Goal: Information Seeking & Learning: Find specific page/section

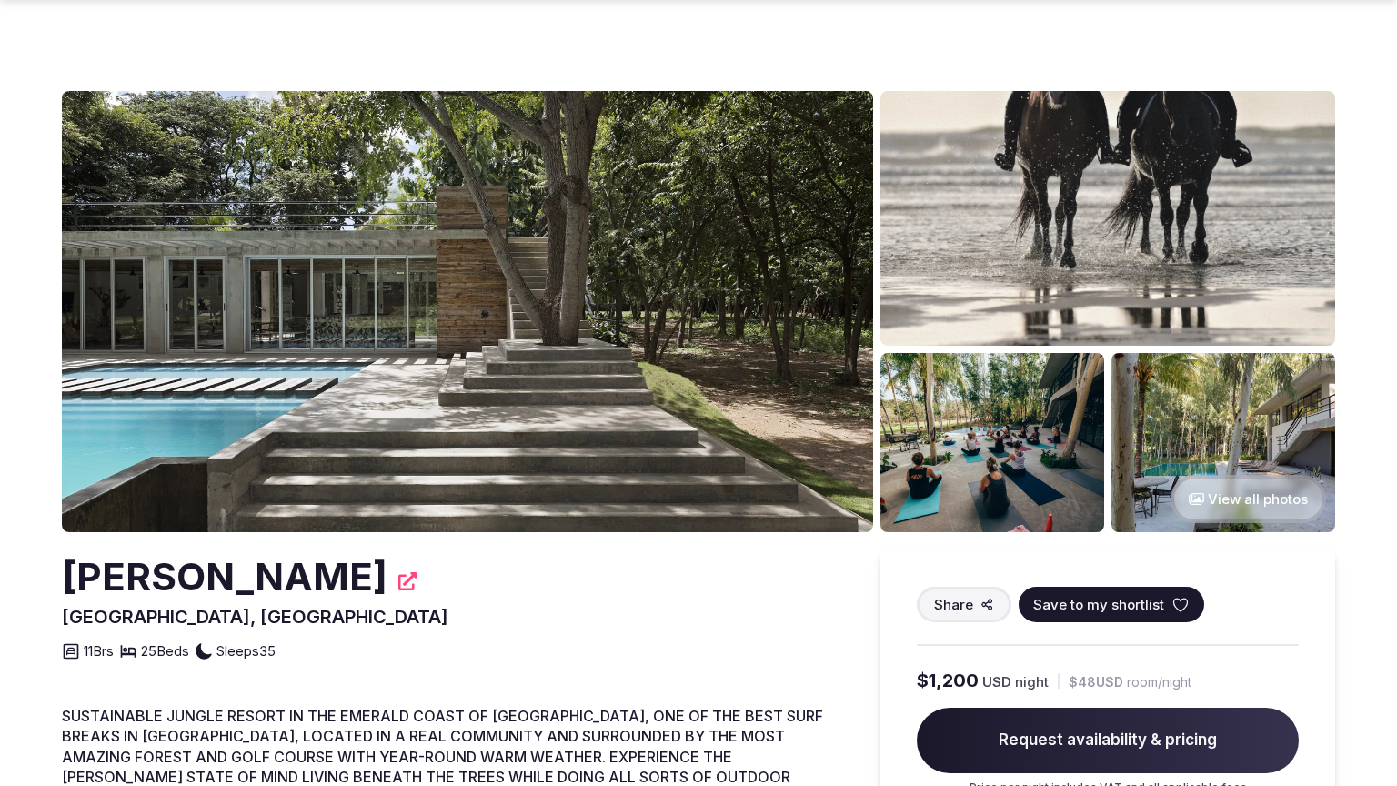
scroll to position [693, 0]
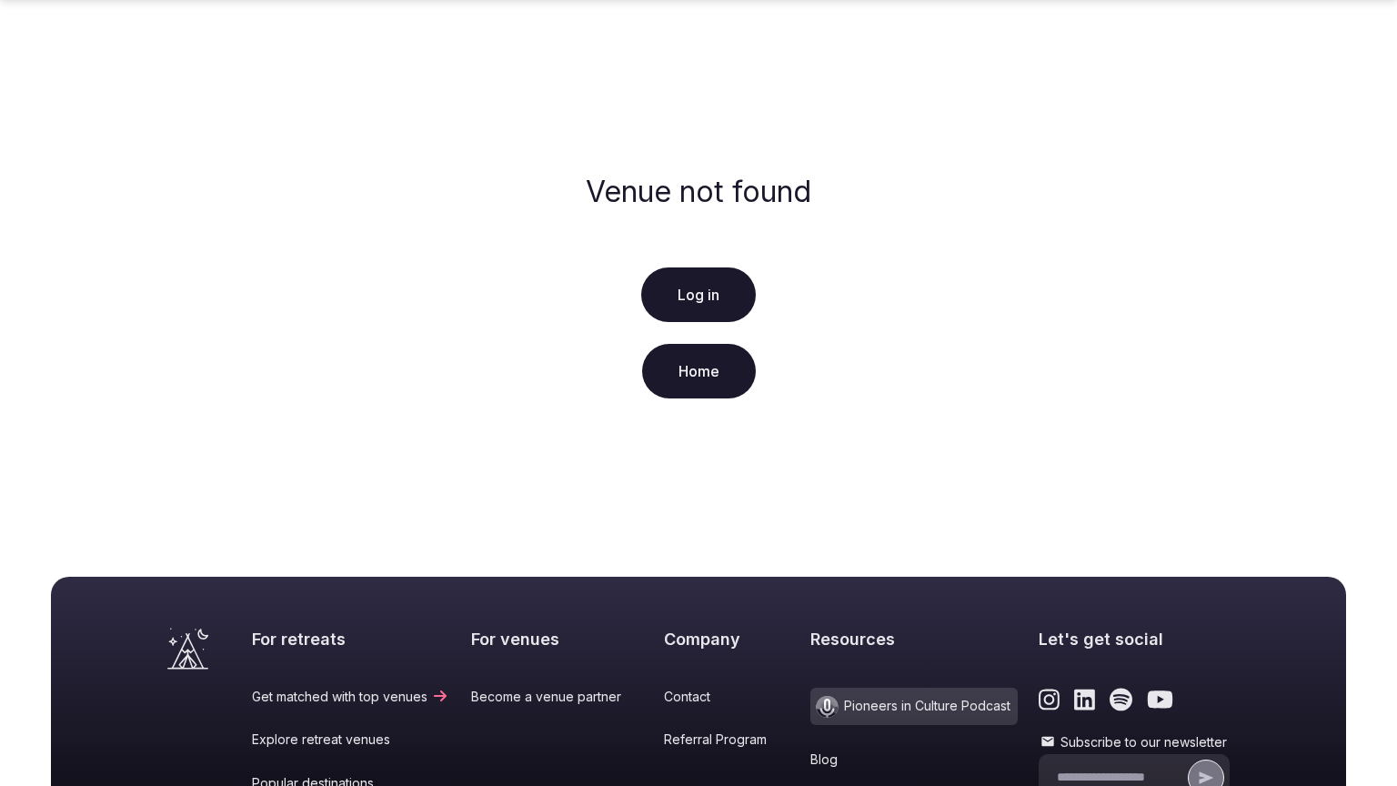
scroll to position [349, 0]
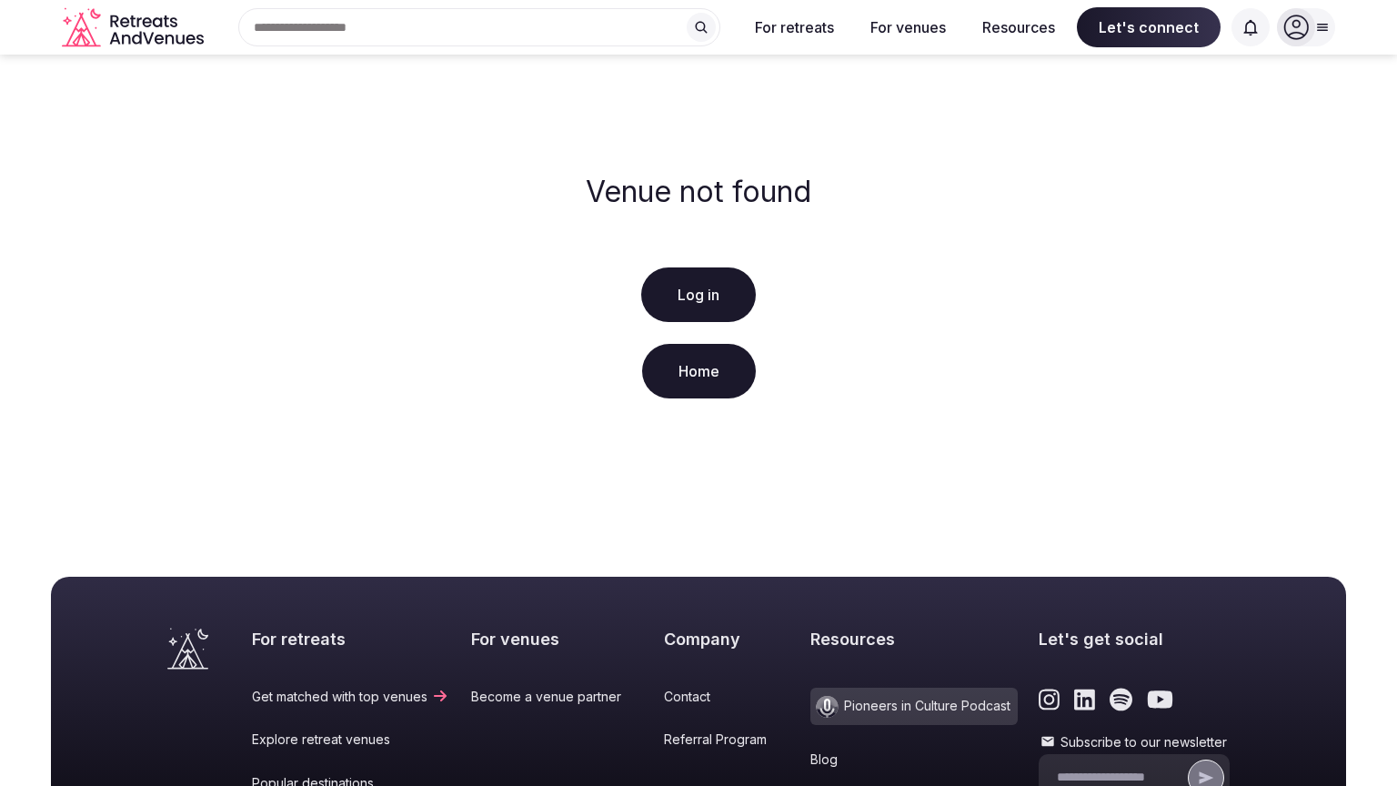
scroll to position [349, 0]
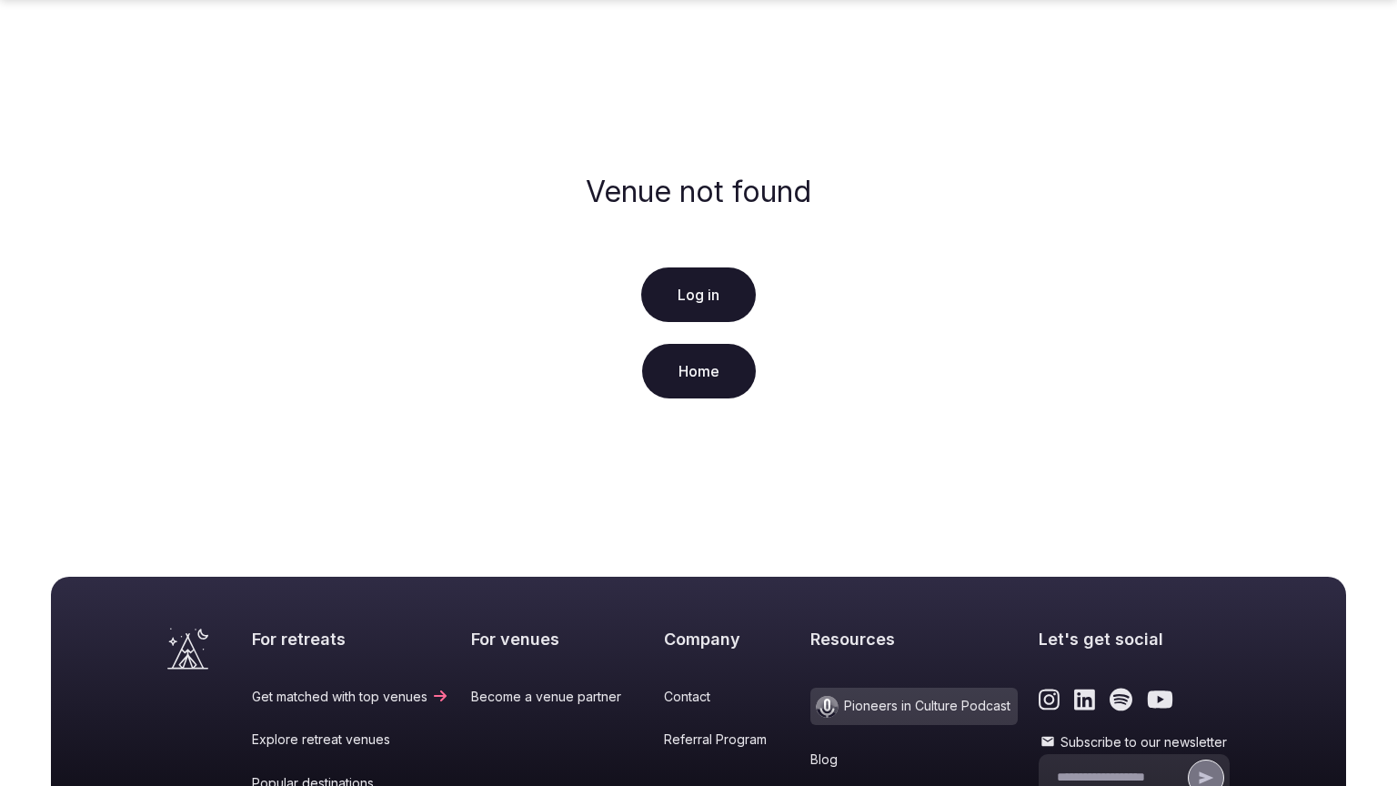
scroll to position [349, 0]
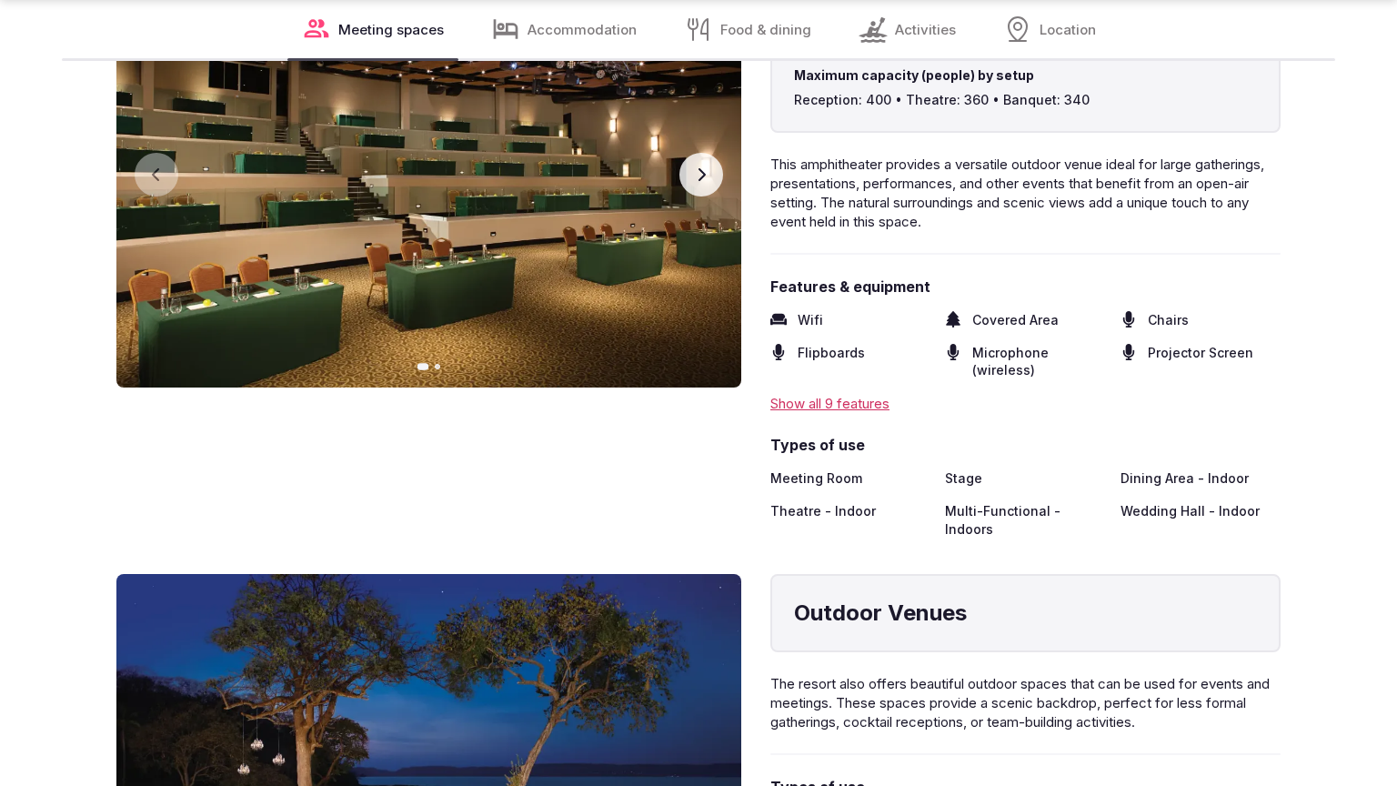
scroll to position [2874, 0]
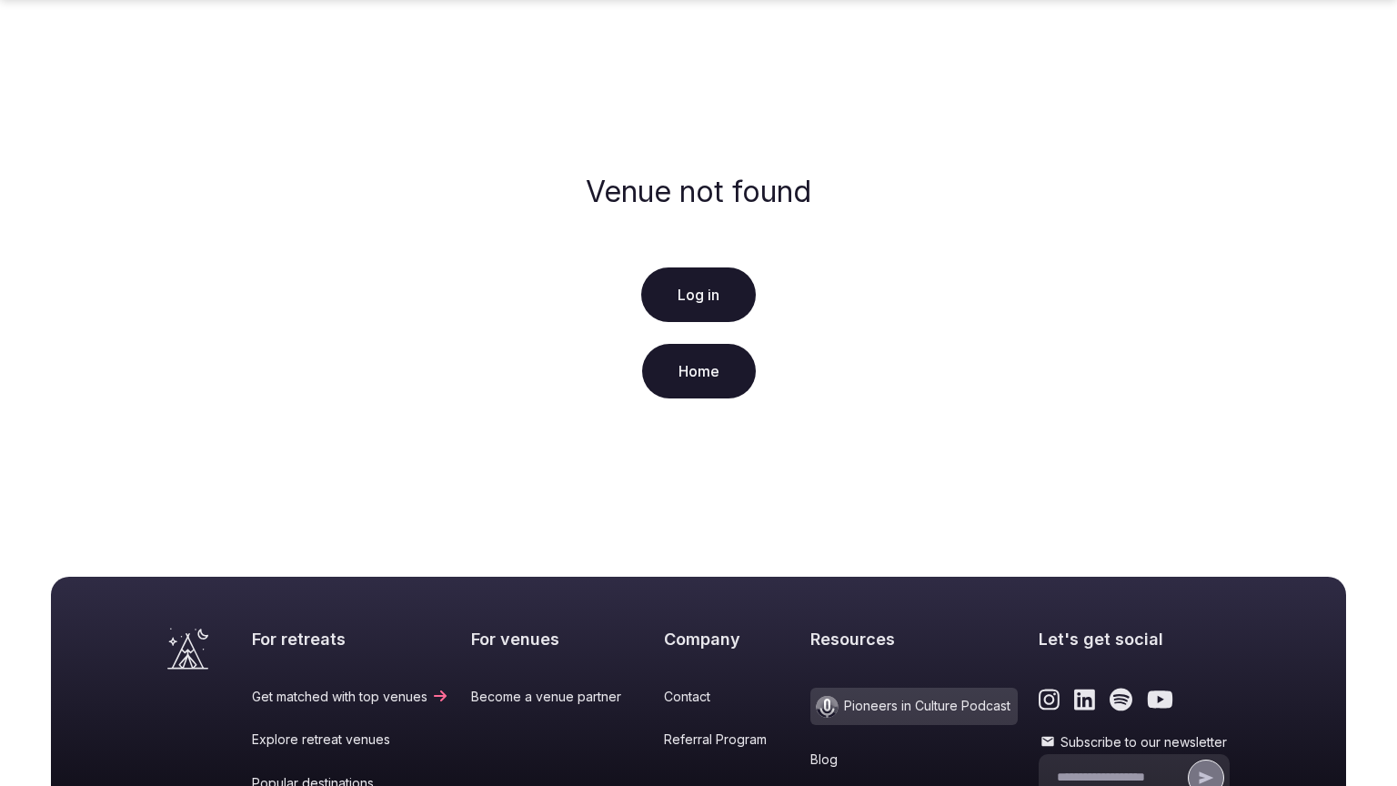
scroll to position [349, 0]
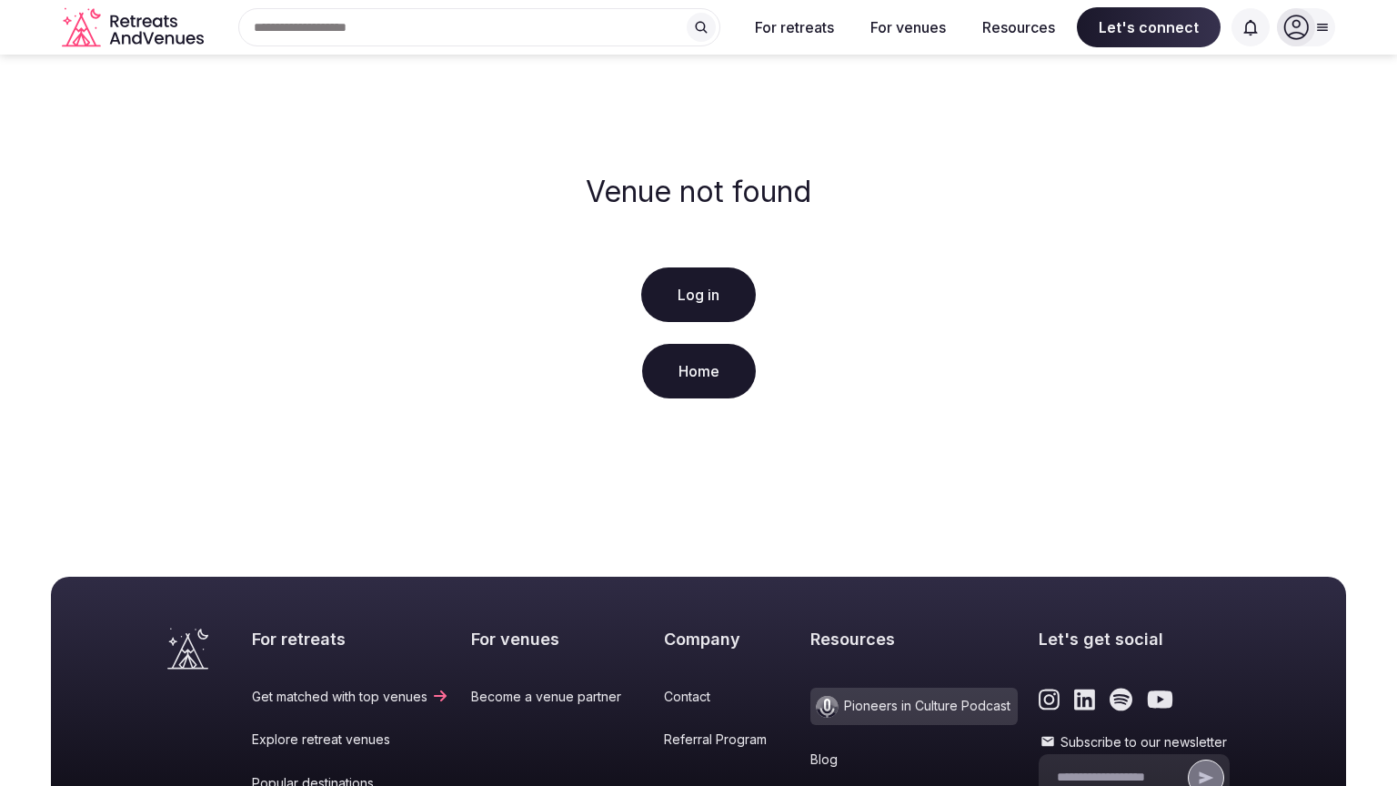
scroll to position [349, 0]
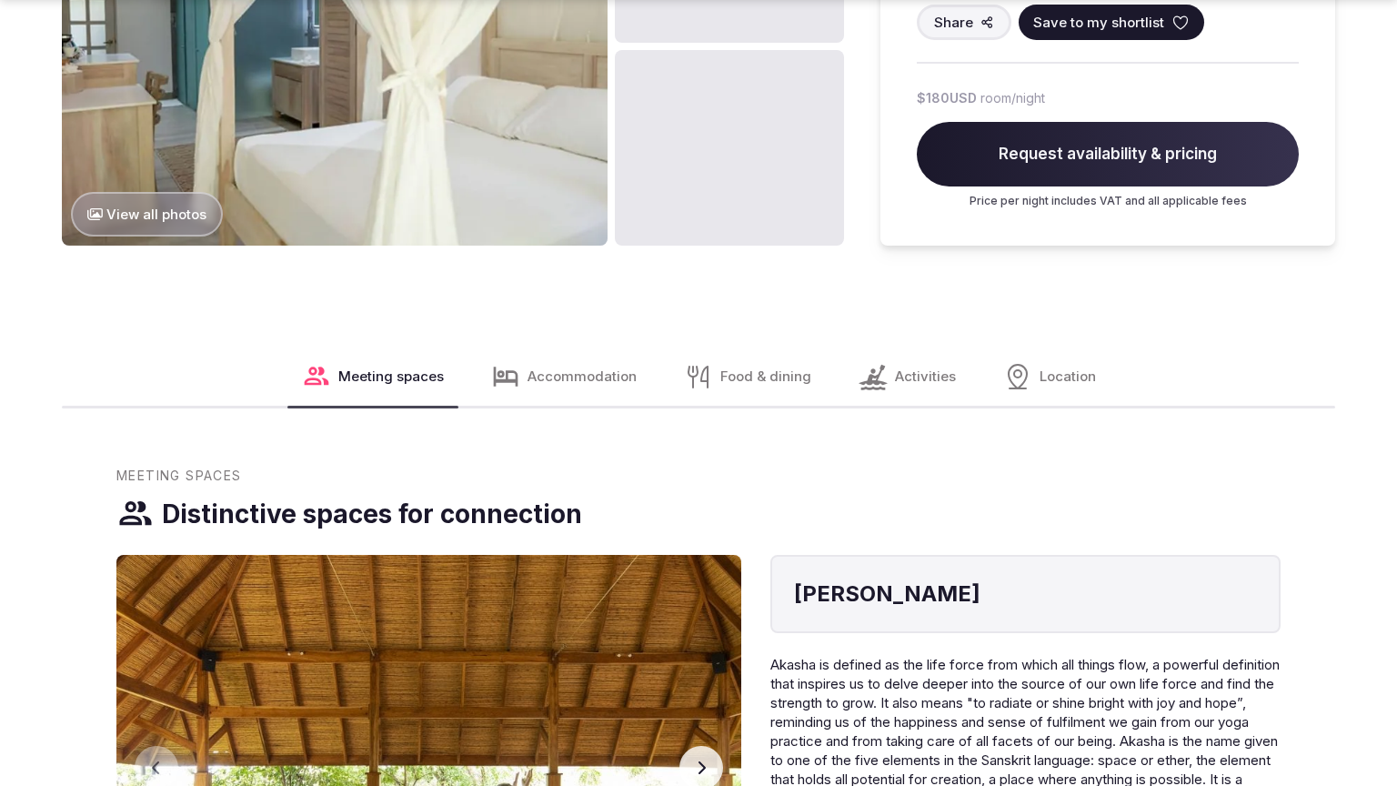
scroll to position [2935, 0]
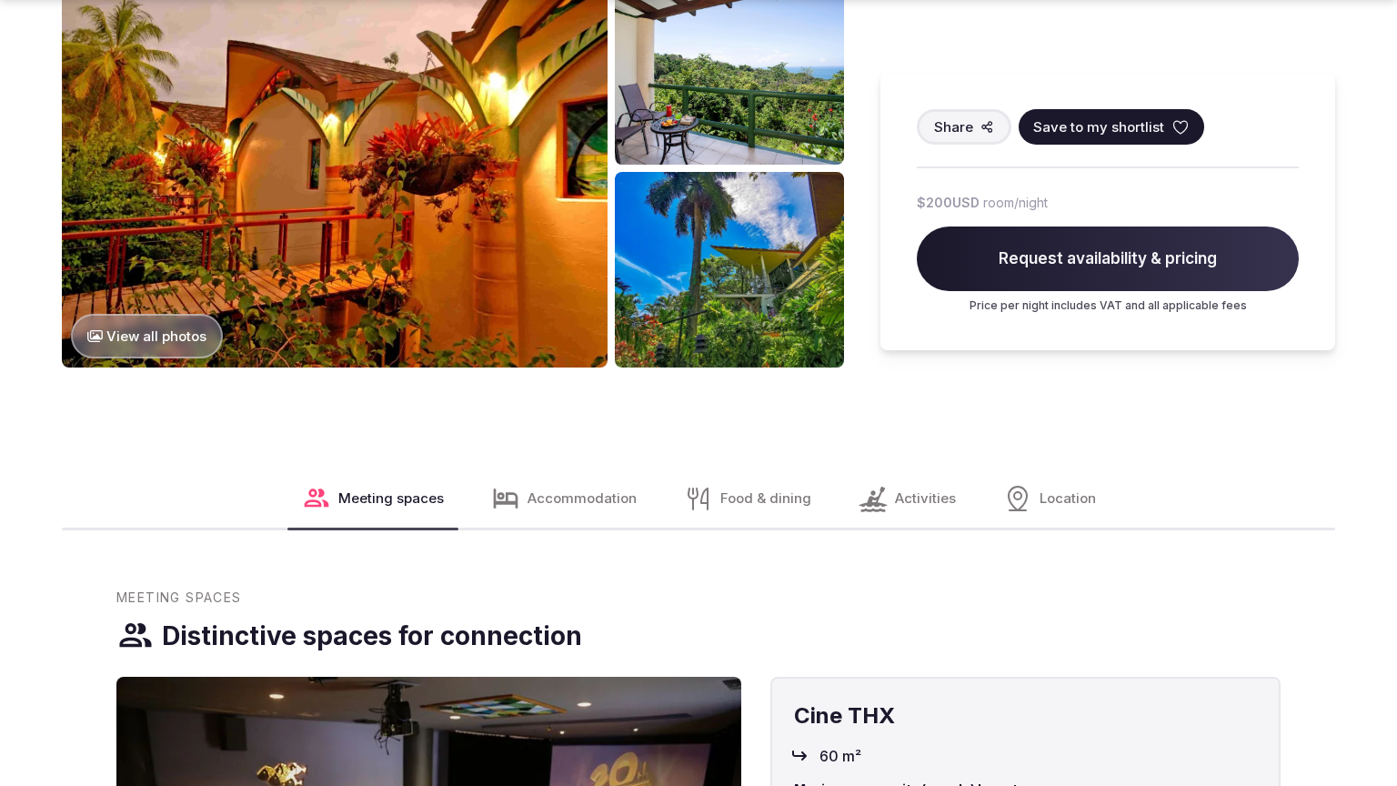
scroll to position [2874, 0]
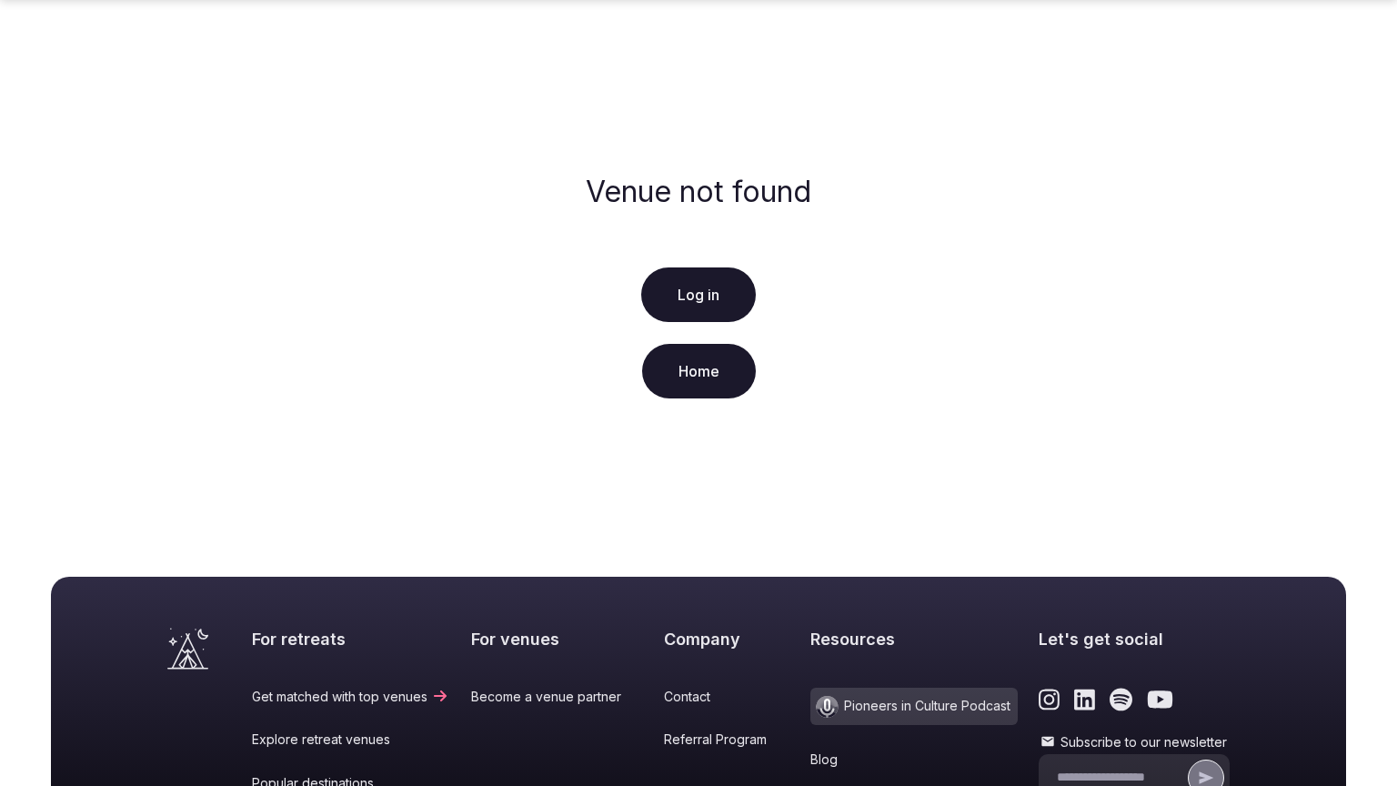
scroll to position [349, 0]
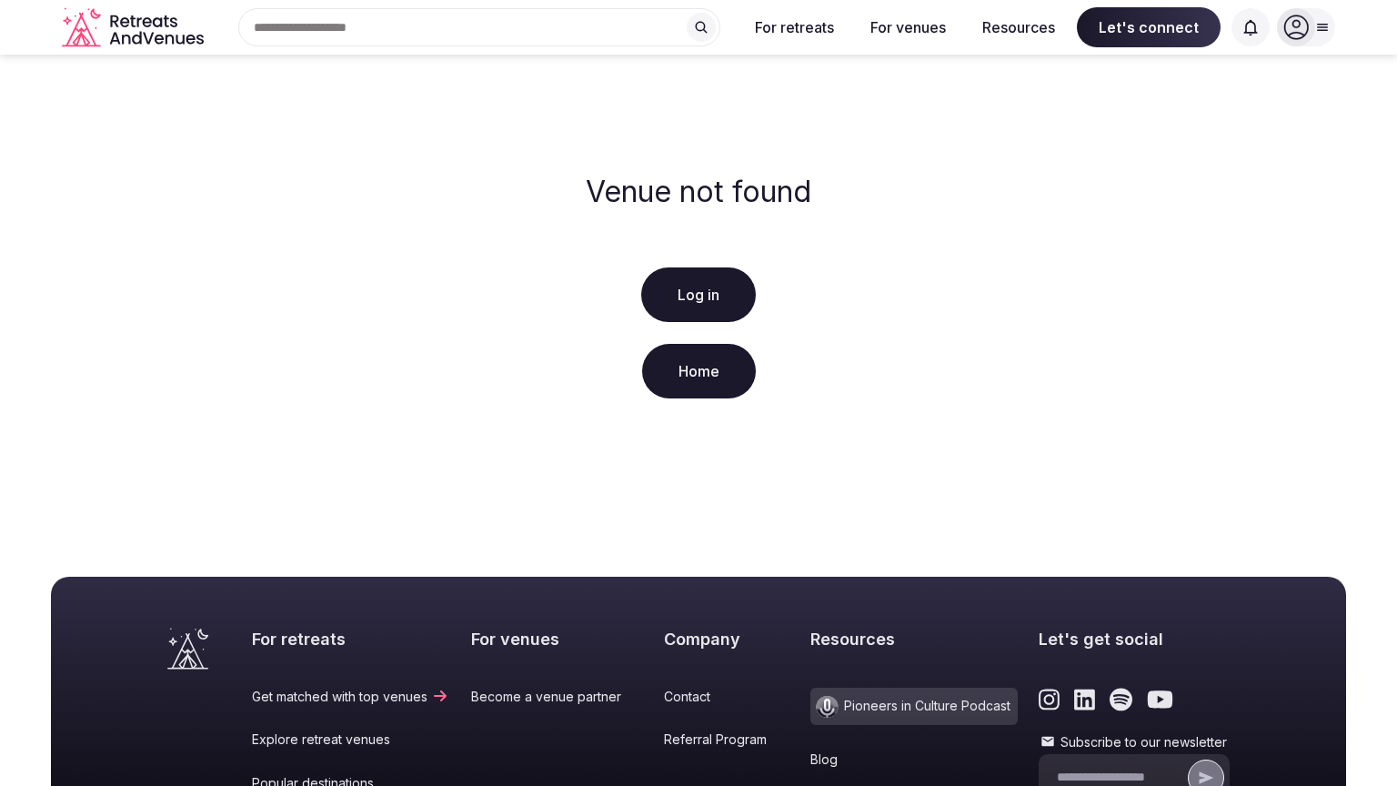
scroll to position [349, 0]
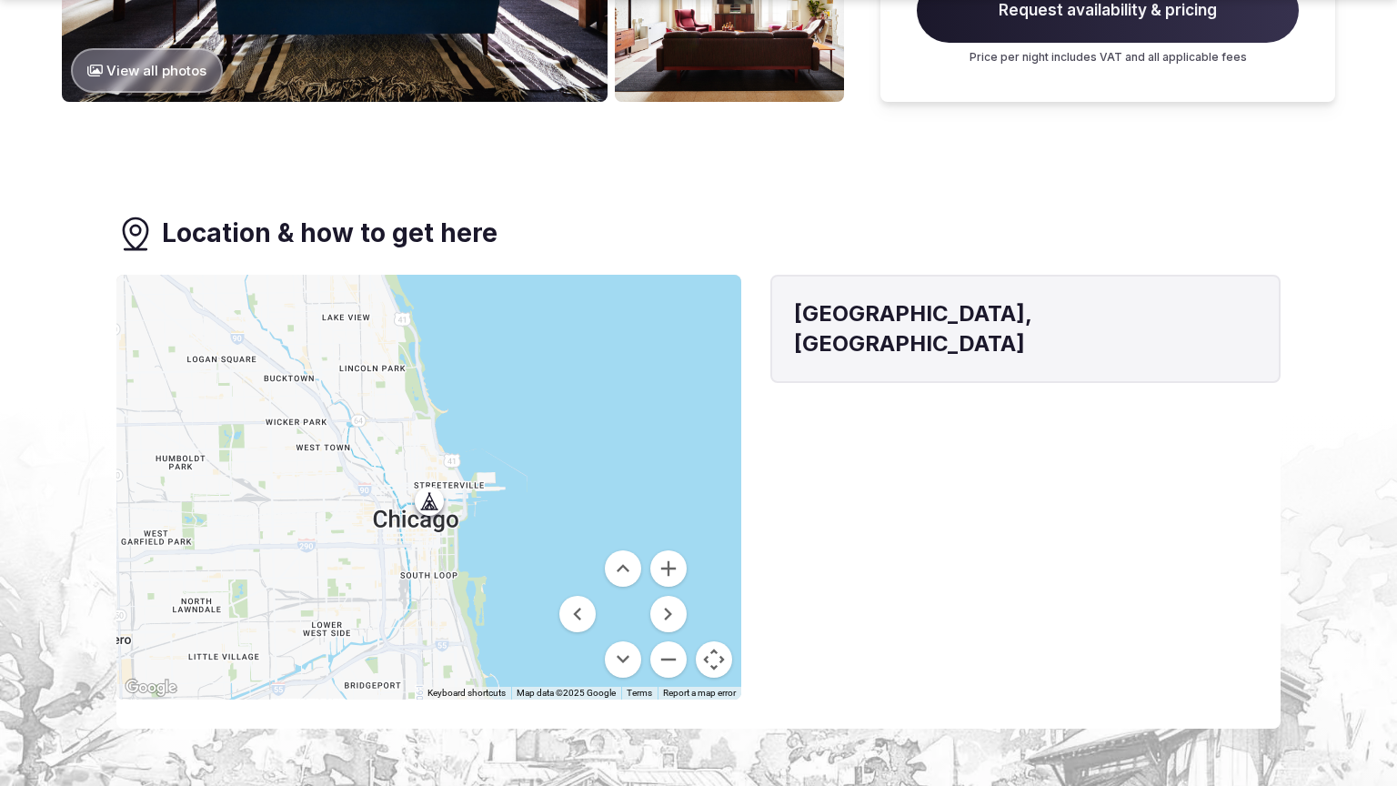
scroll to position [2188, 0]
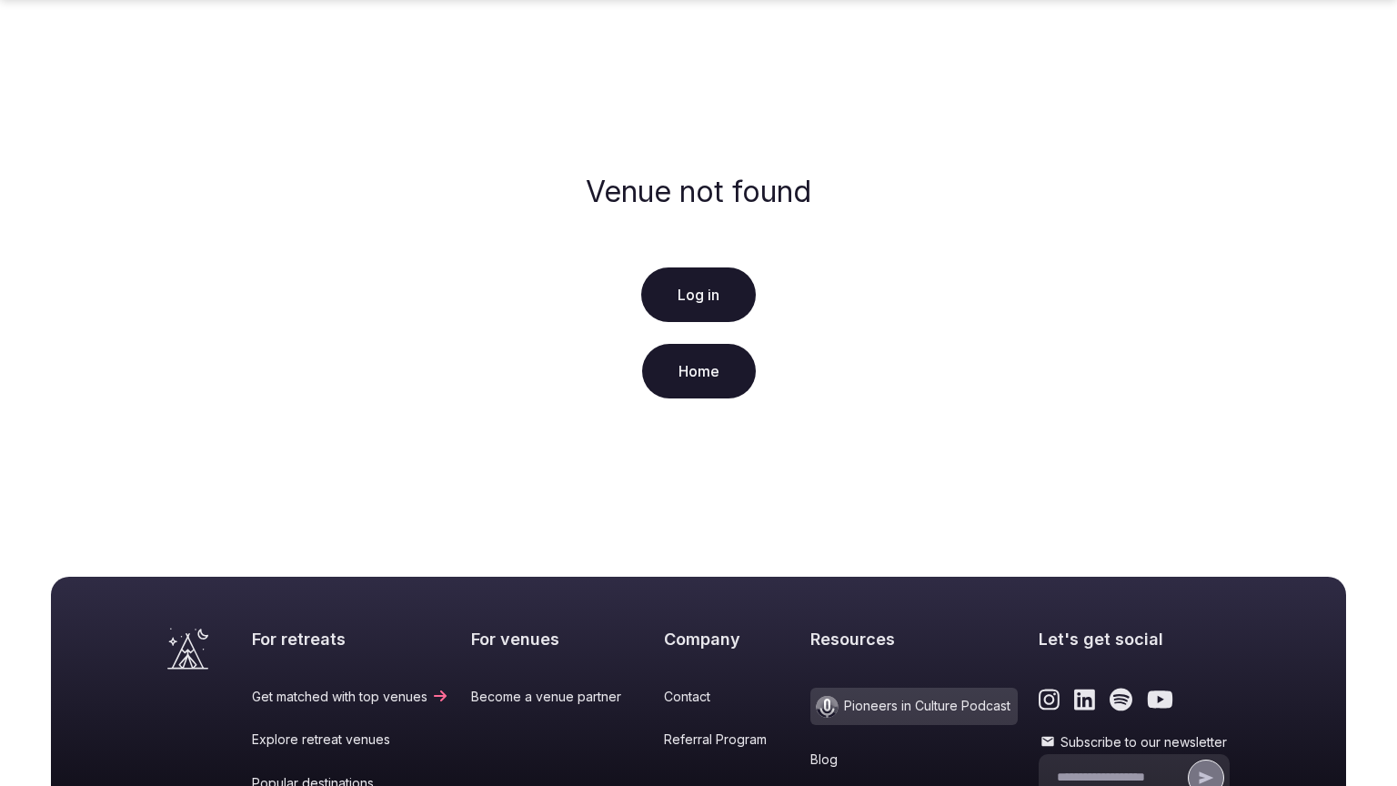
scroll to position [349, 0]
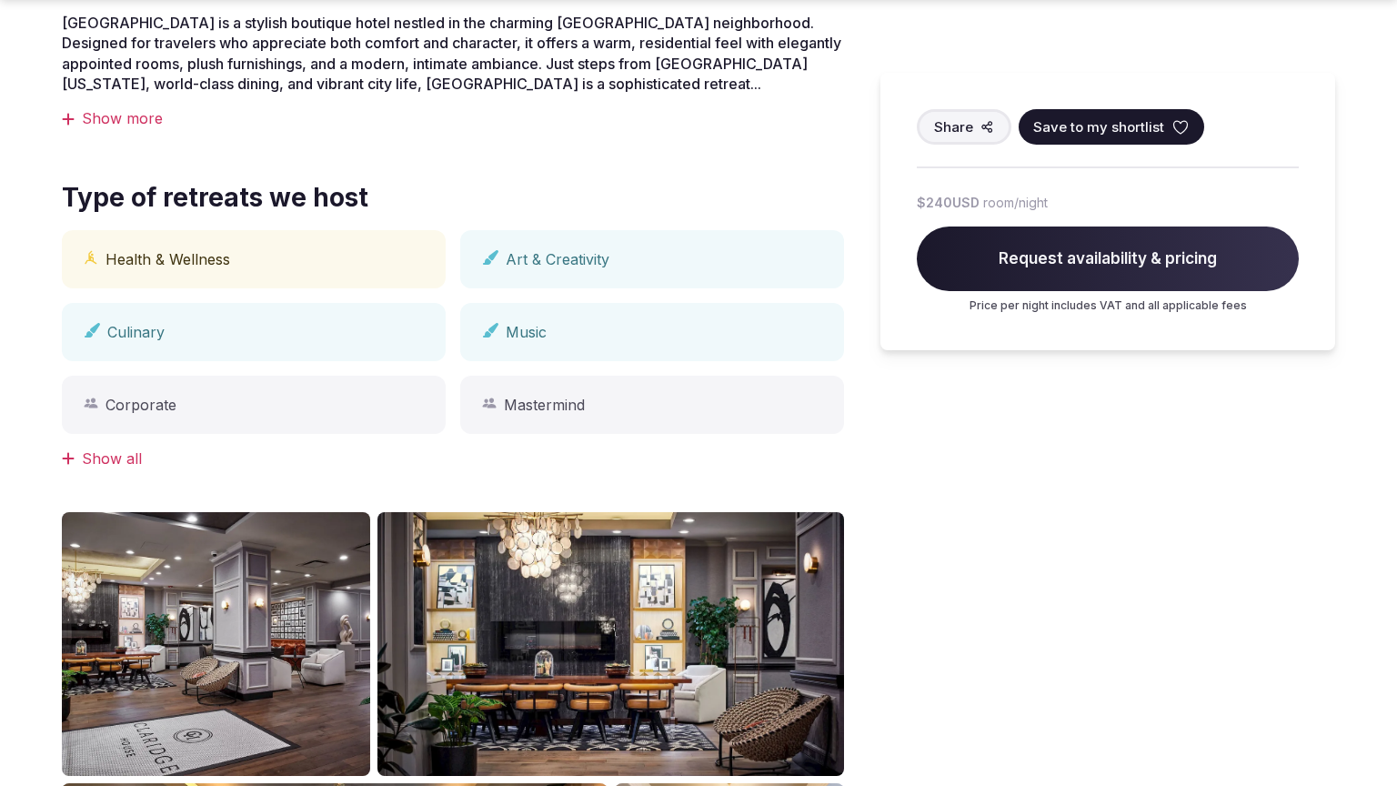
scroll to position [1440, 0]
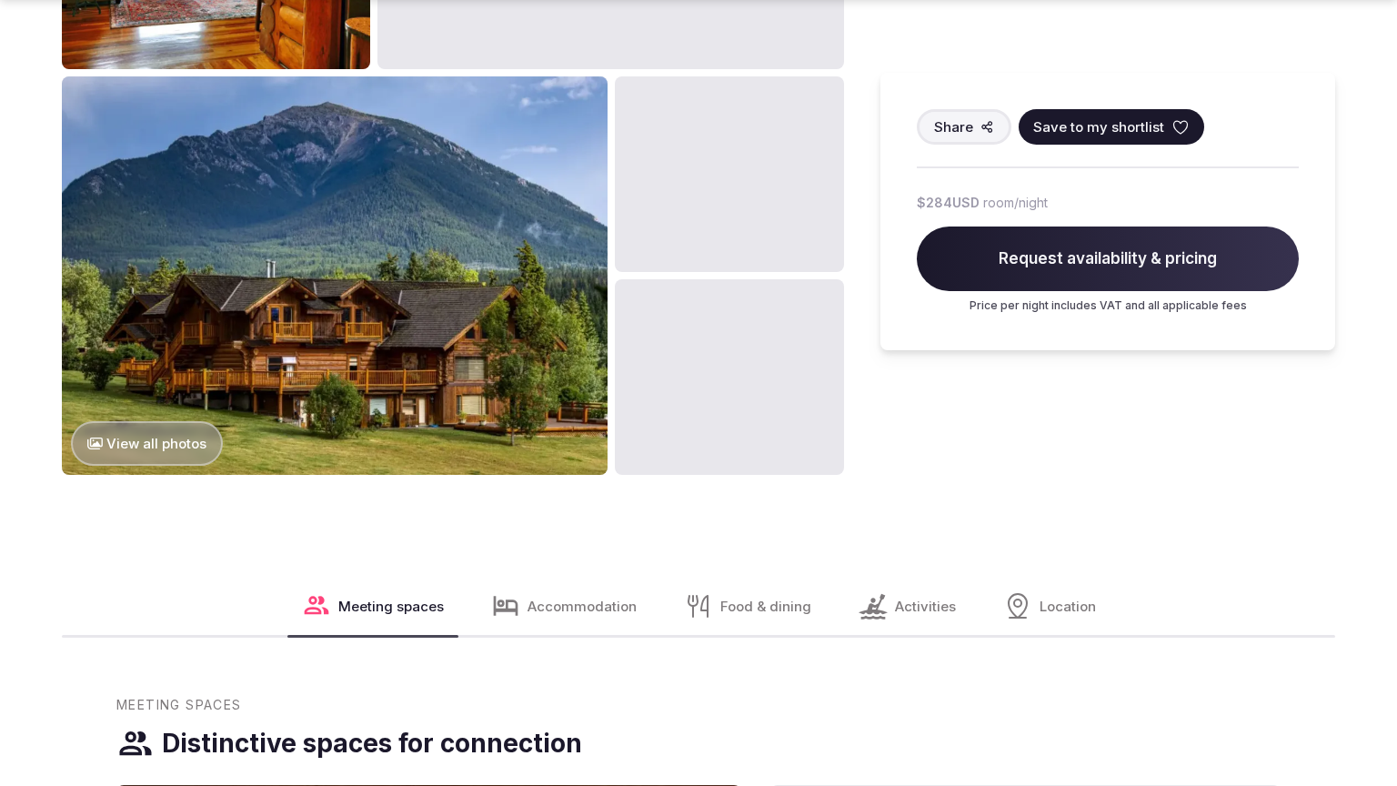
scroll to position [2188, 0]
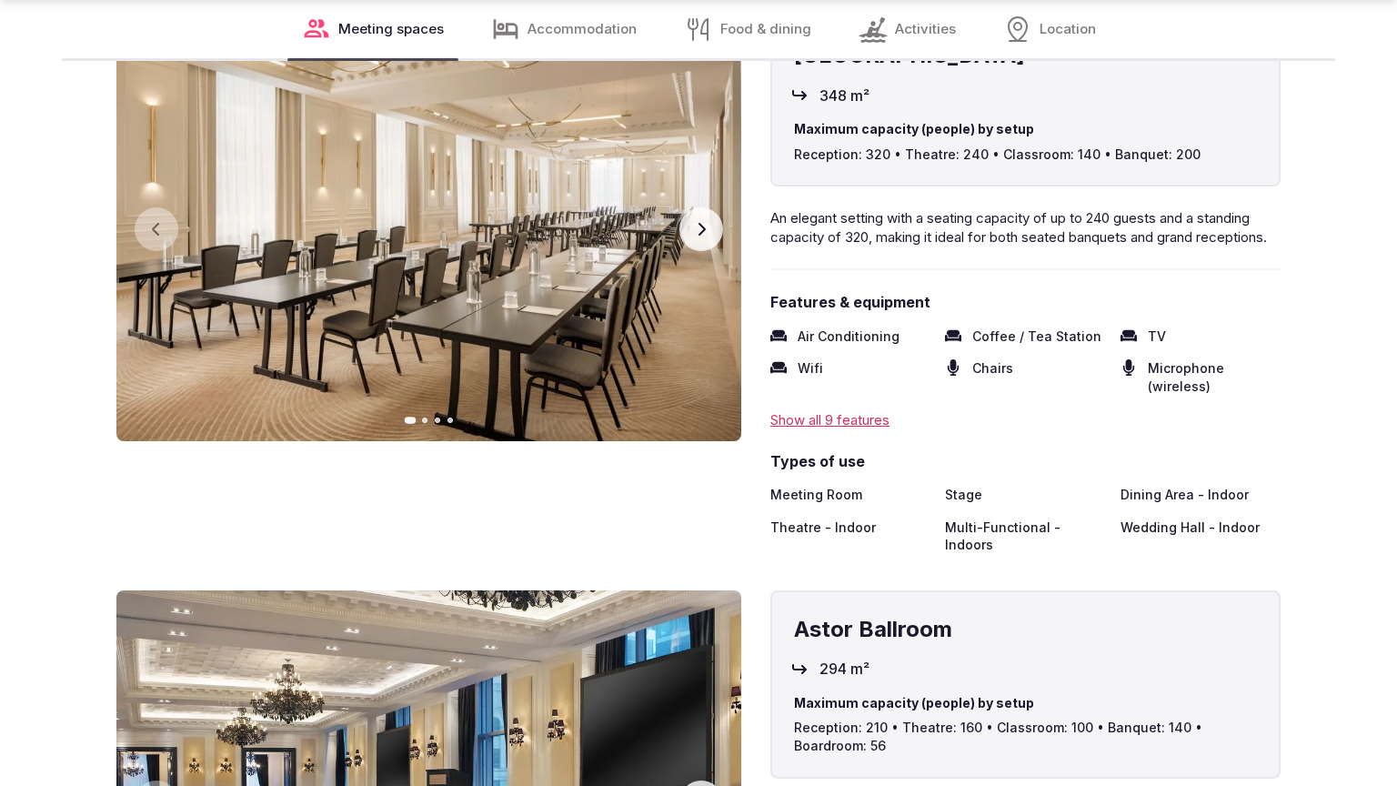
scroll to position [2874, 0]
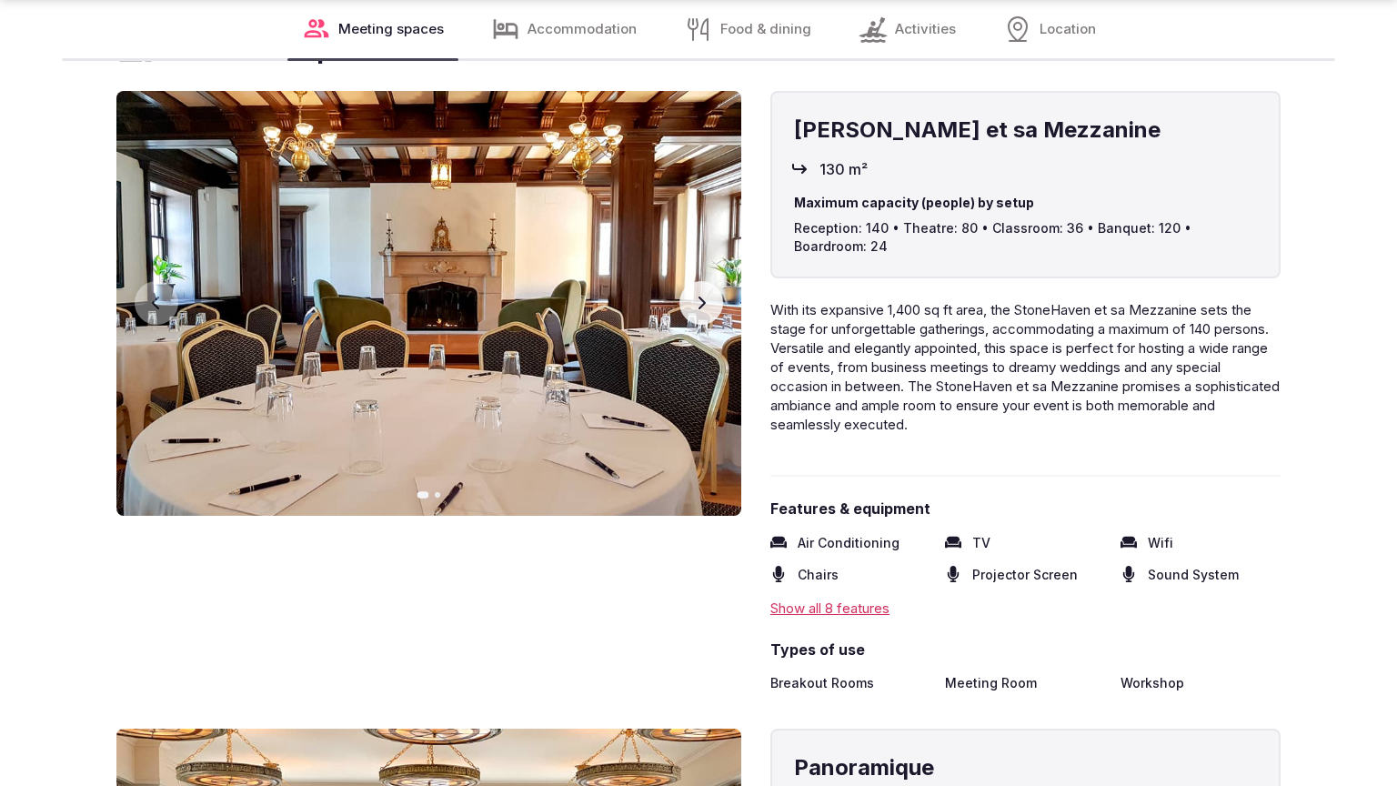
scroll to position [2874, 0]
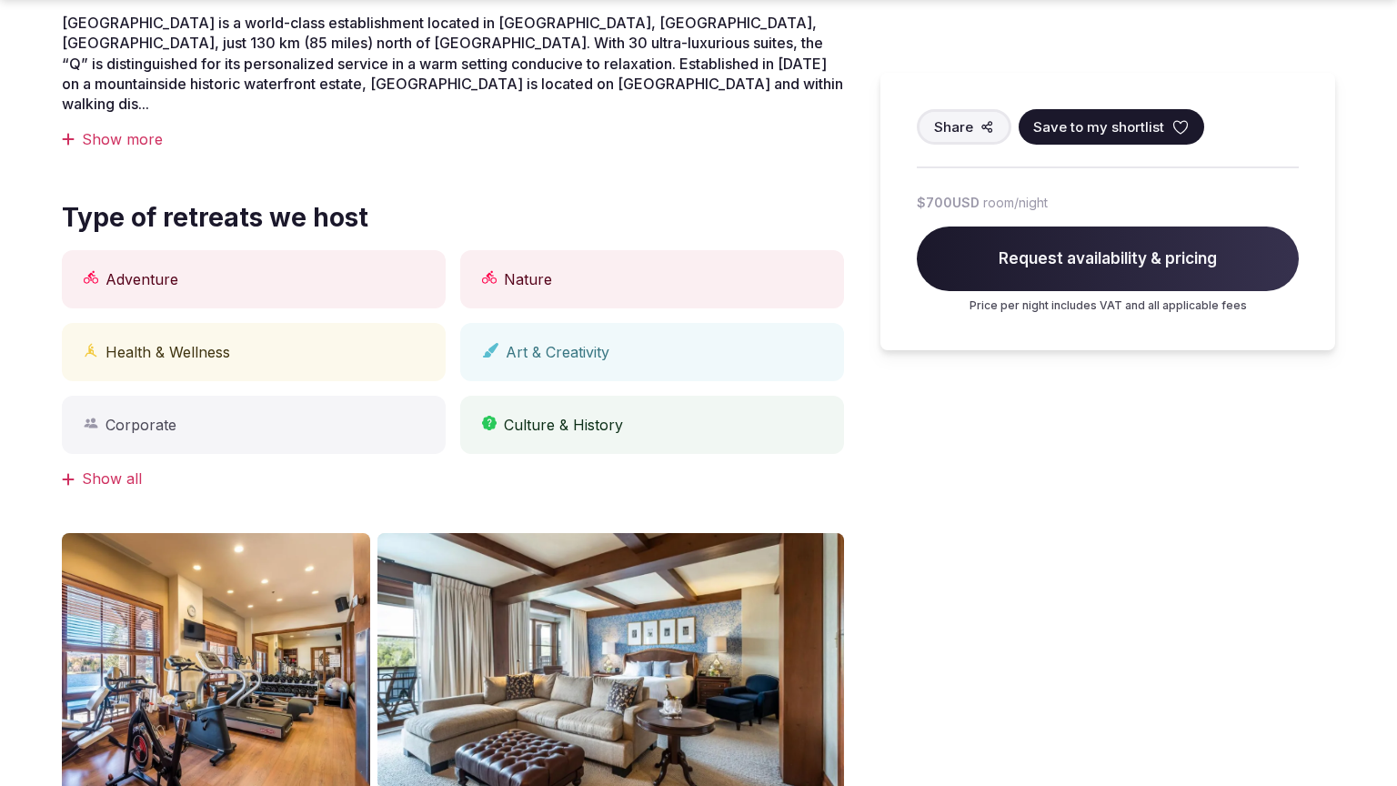
scroll to position [1440, 0]
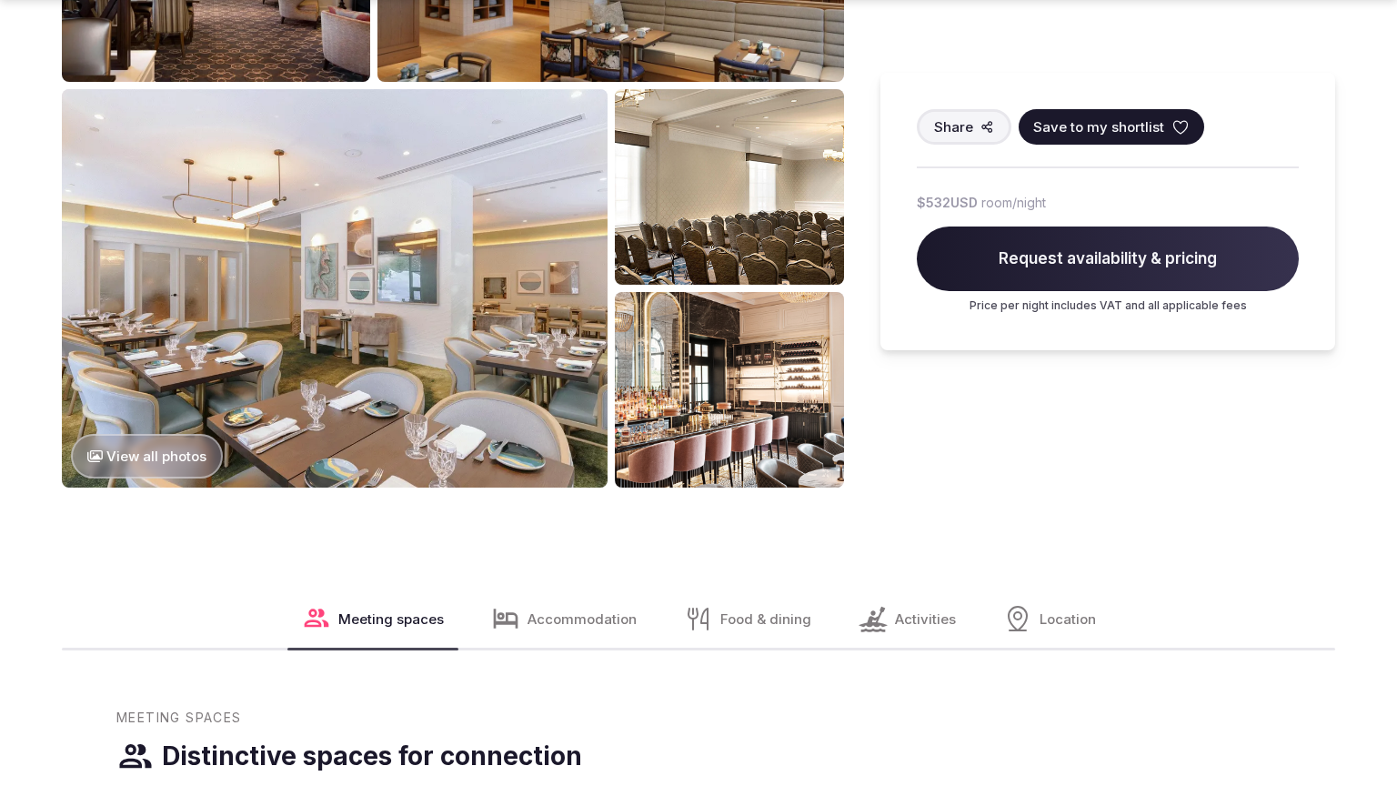
scroll to position [2874, 0]
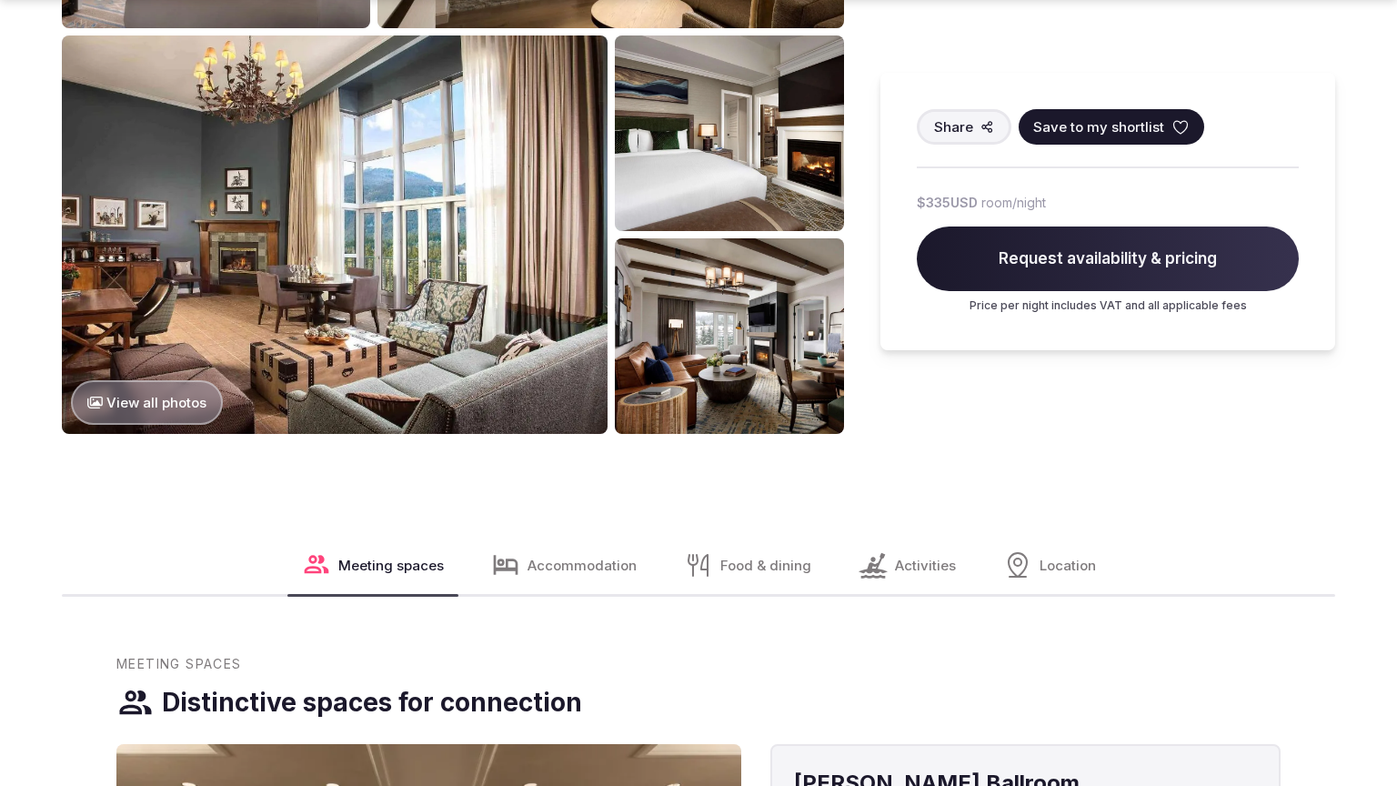
scroll to position [2188, 0]
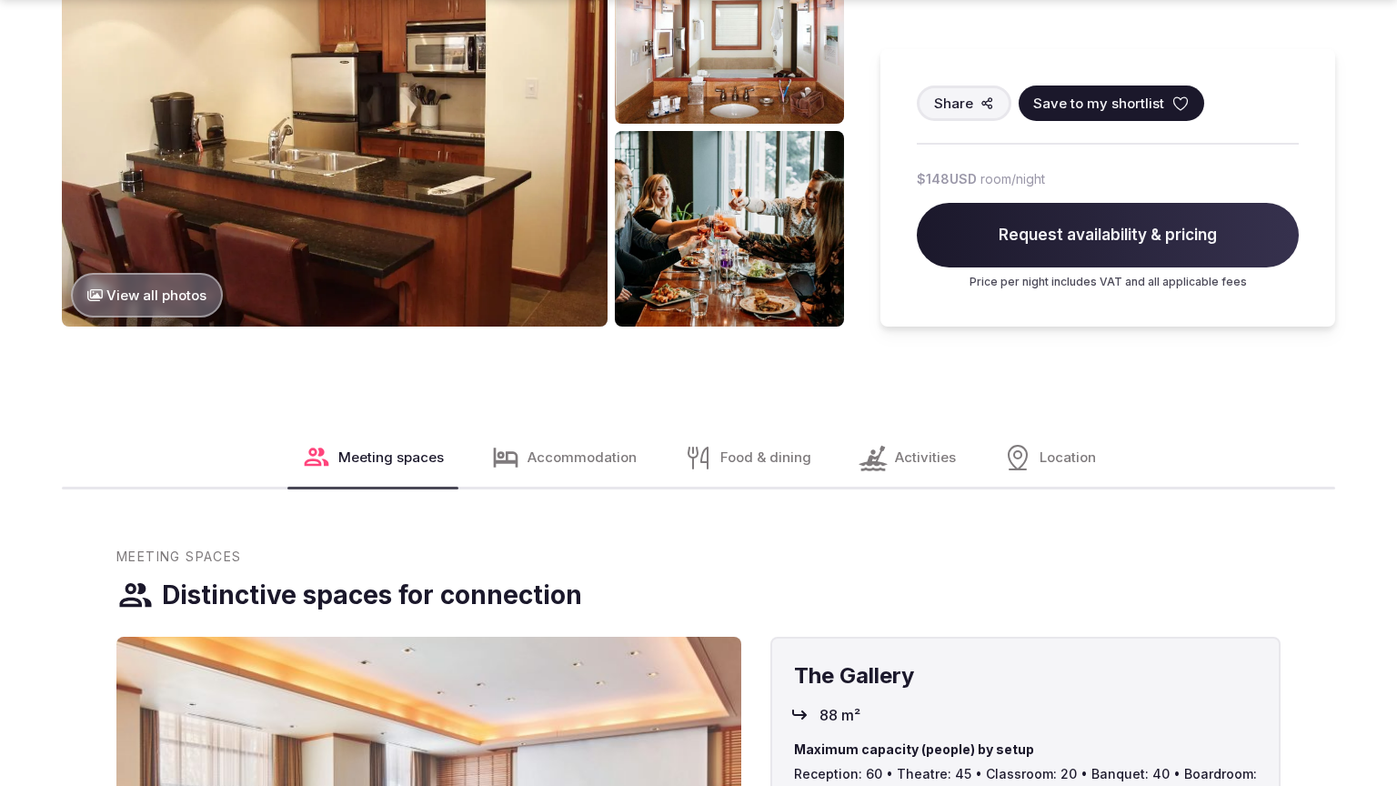
scroll to position [2188, 0]
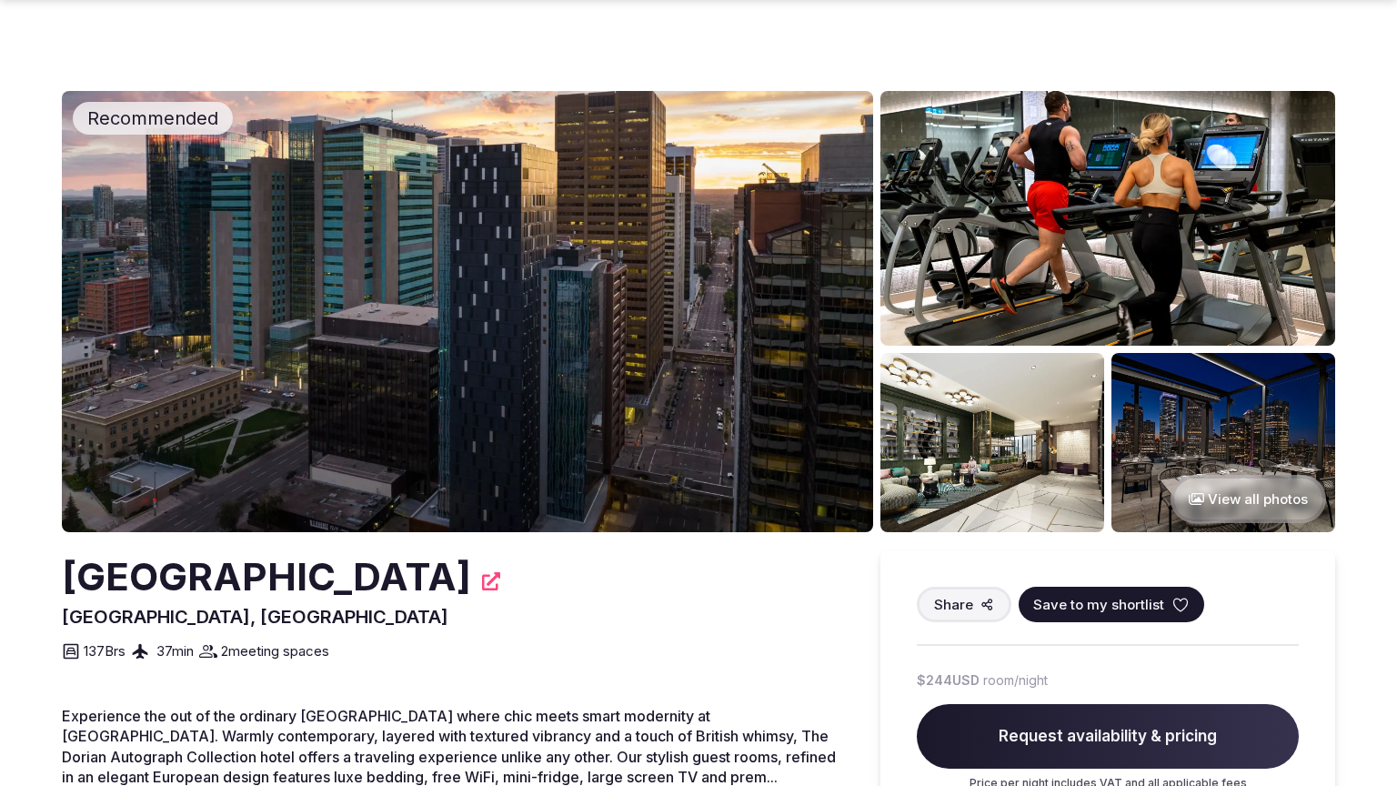
scroll to position [693, 0]
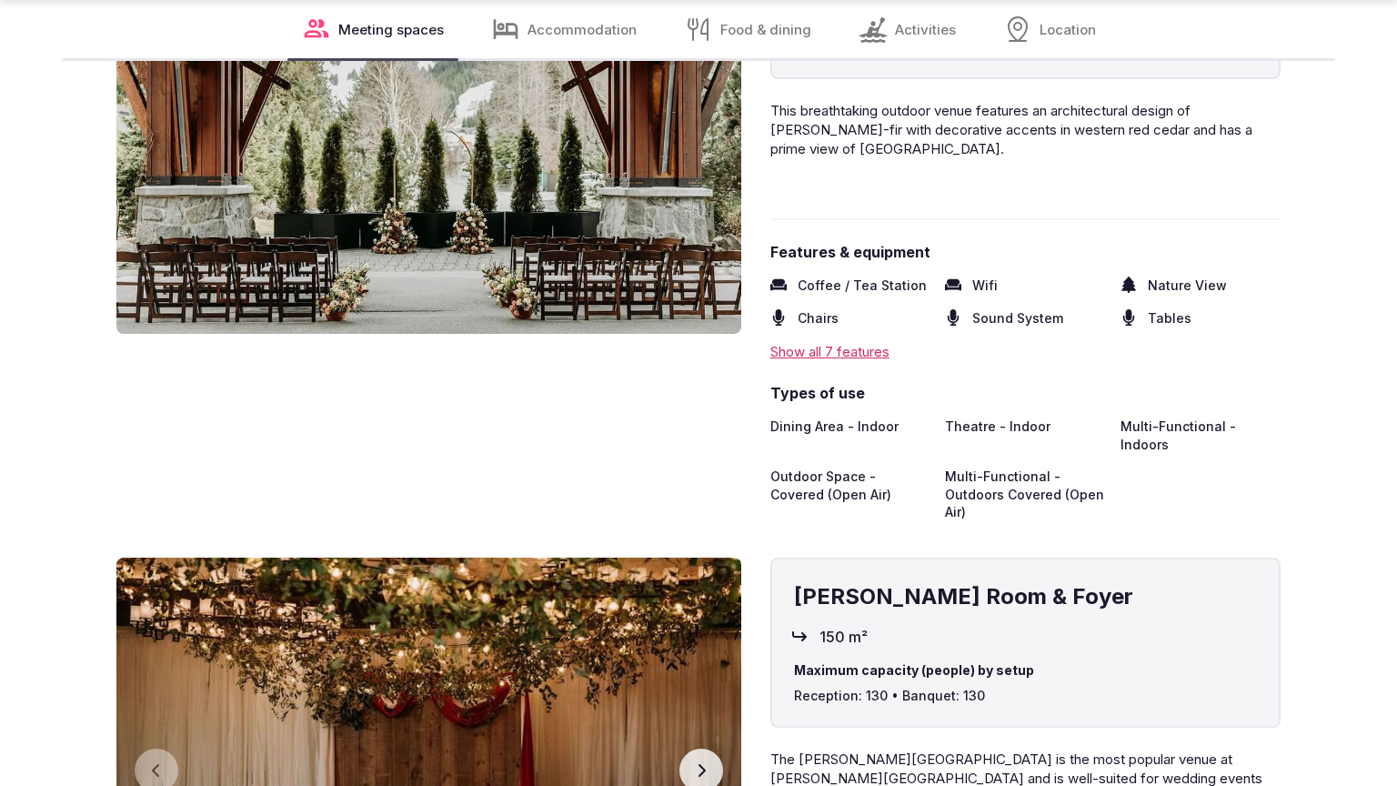
scroll to position [2874, 0]
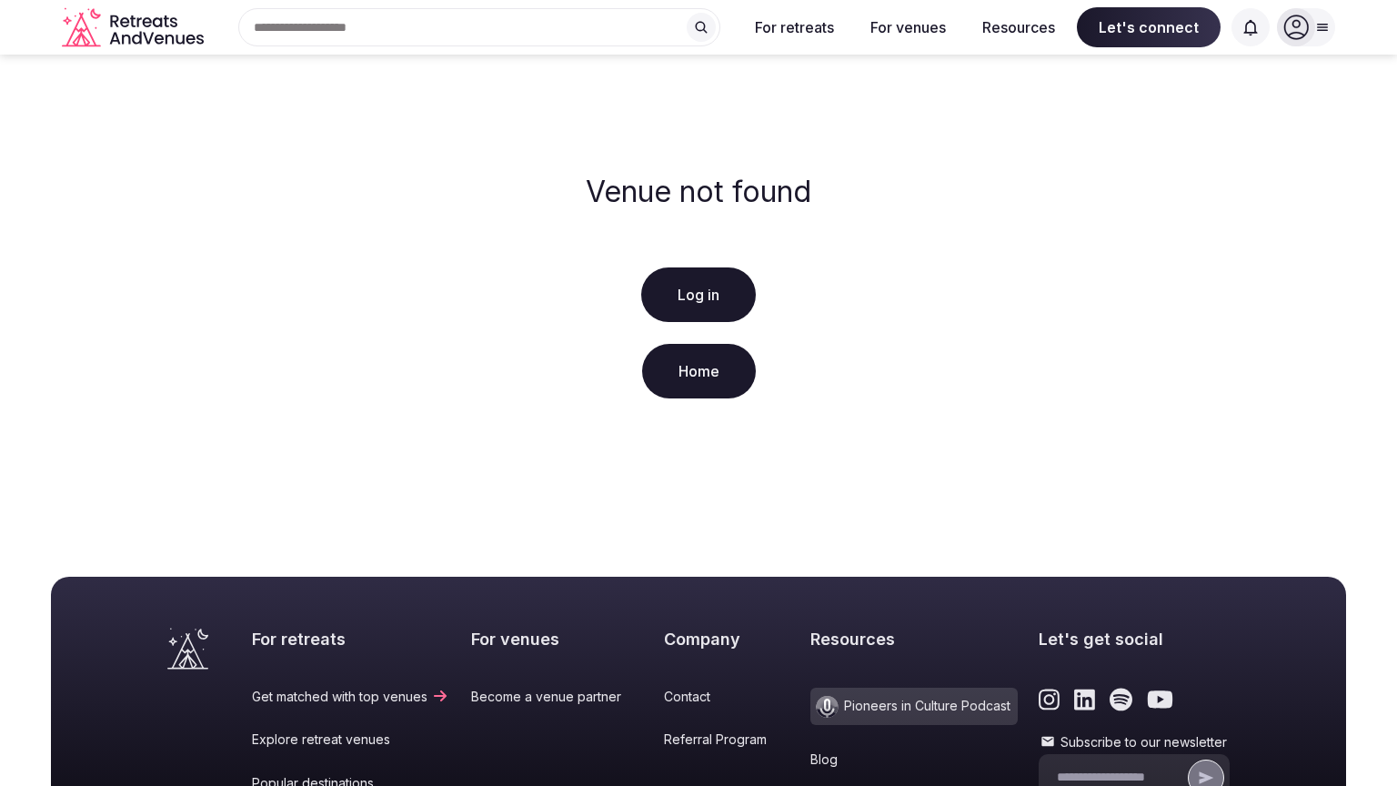
scroll to position [349, 0]
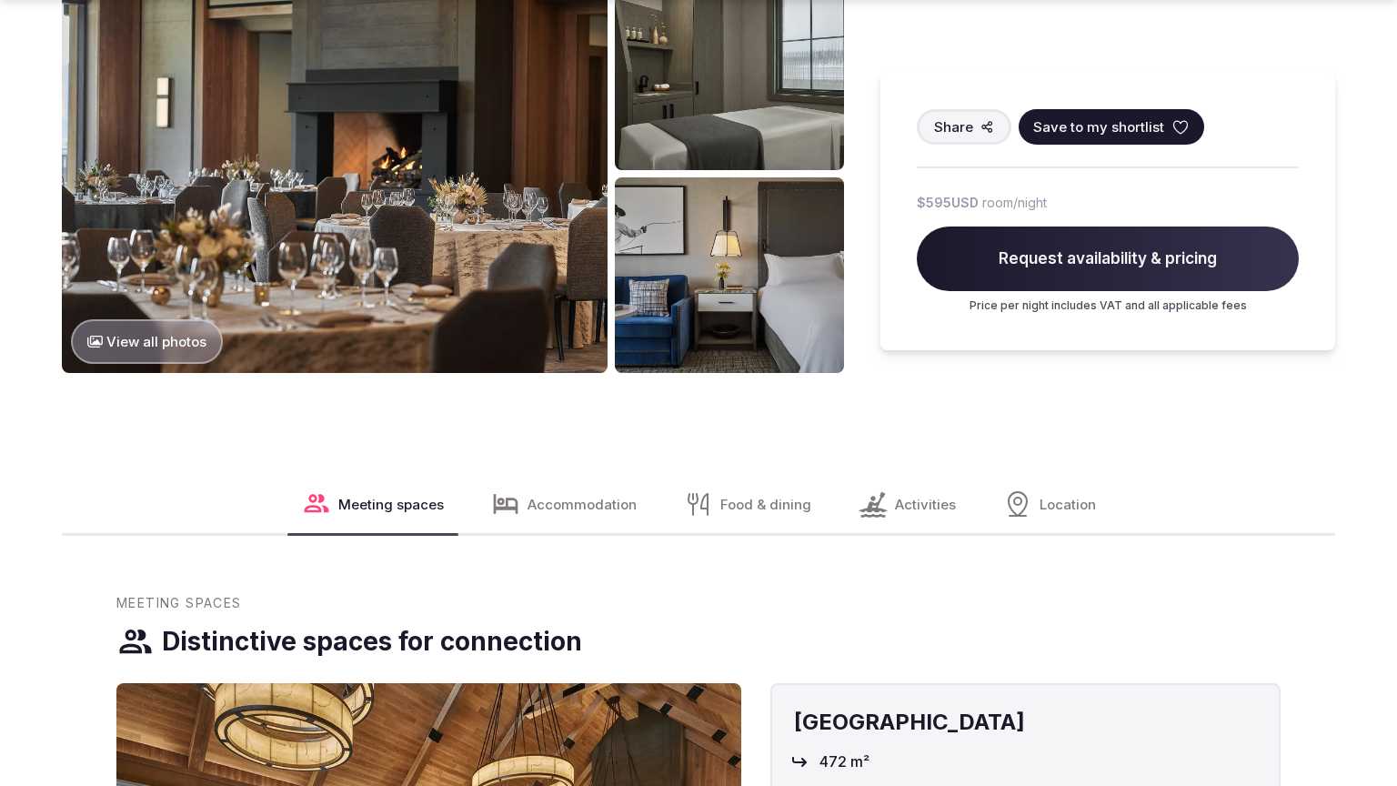
scroll to position [2188, 0]
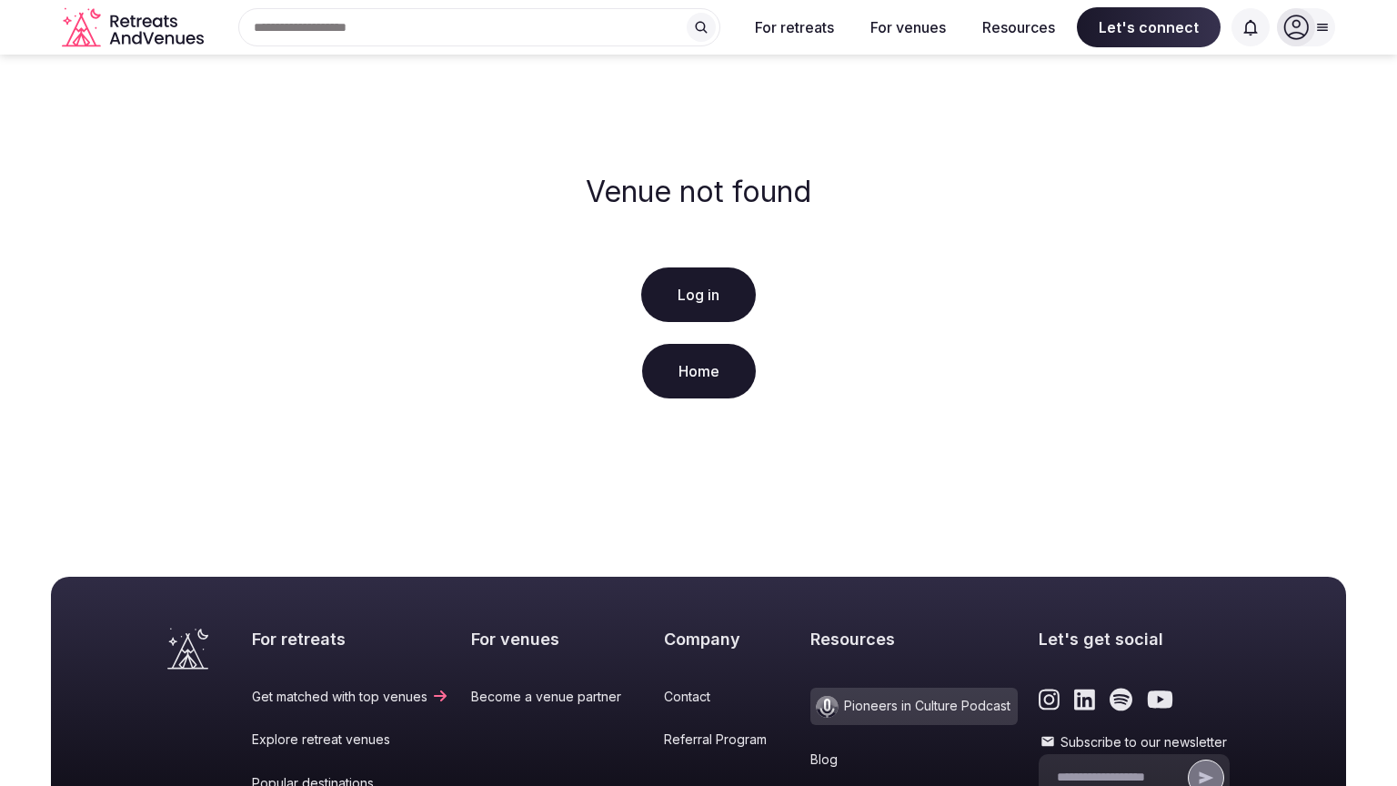
scroll to position [349, 0]
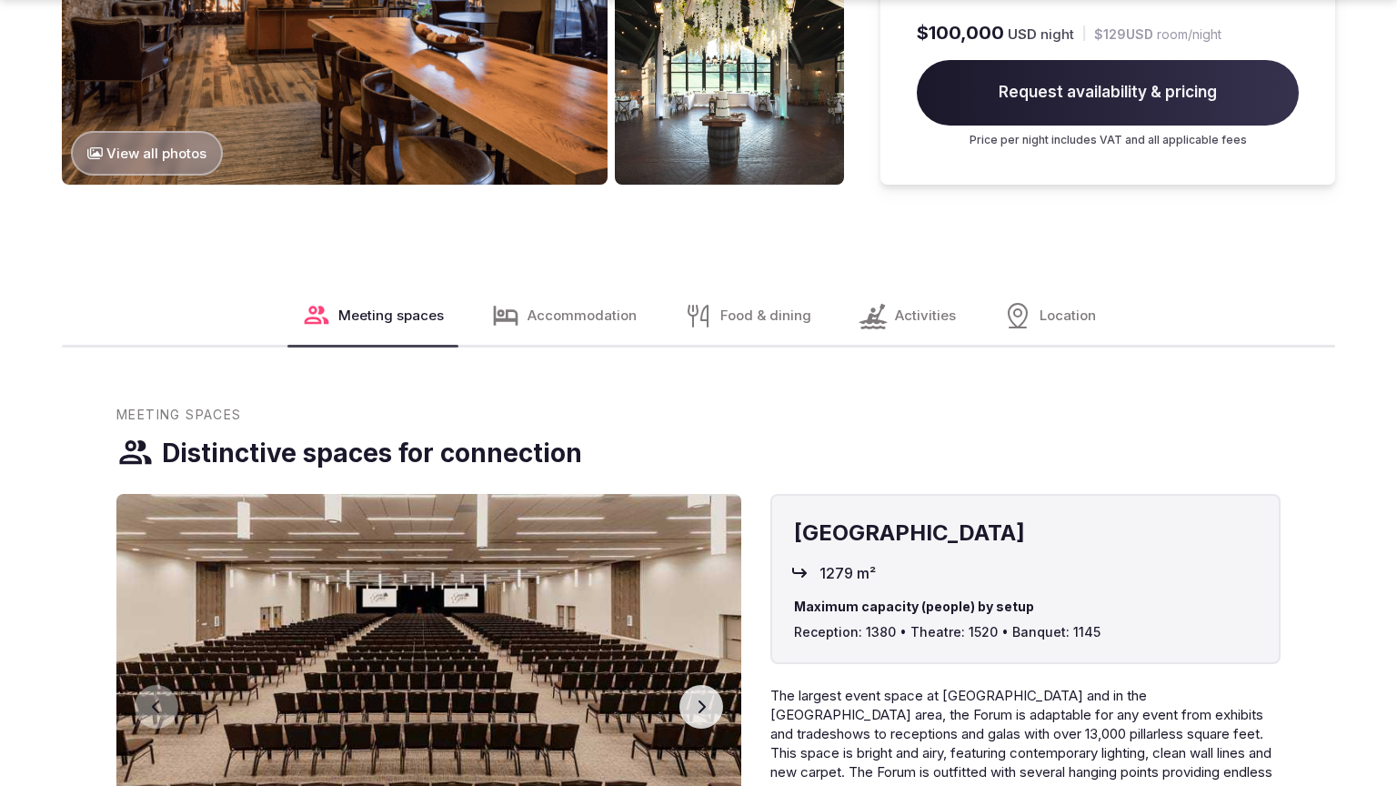
scroll to position [2935, 0]
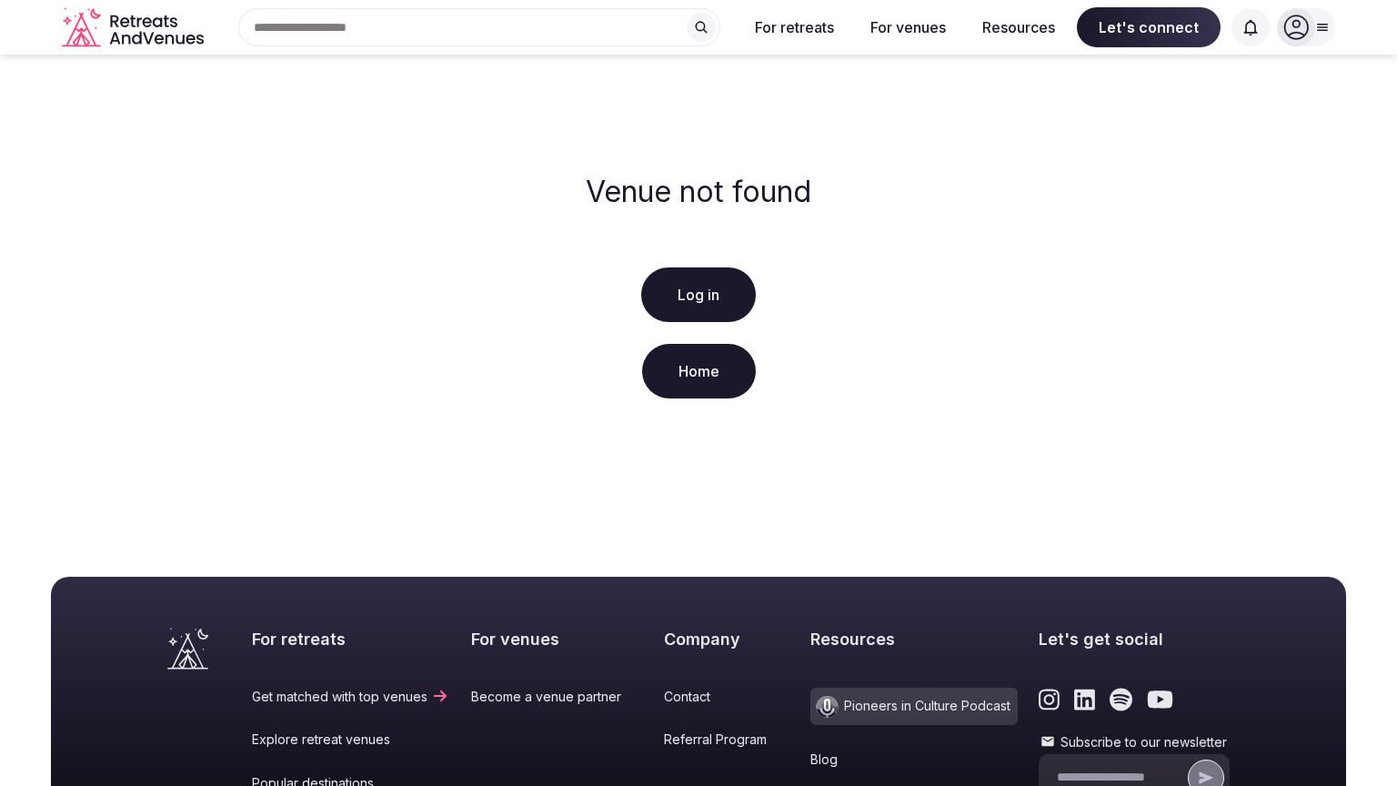
scroll to position [349, 0]
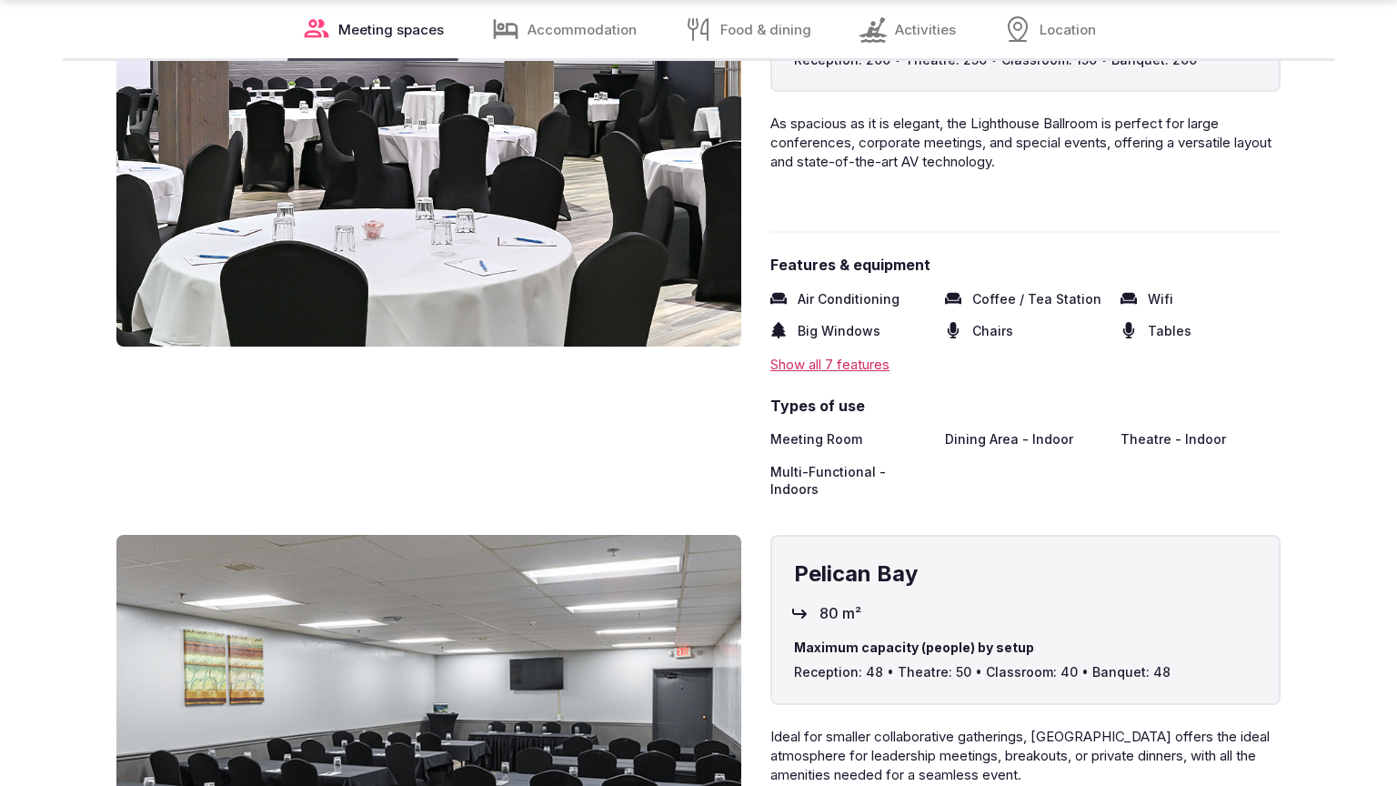
scroll to position [2874, 0]
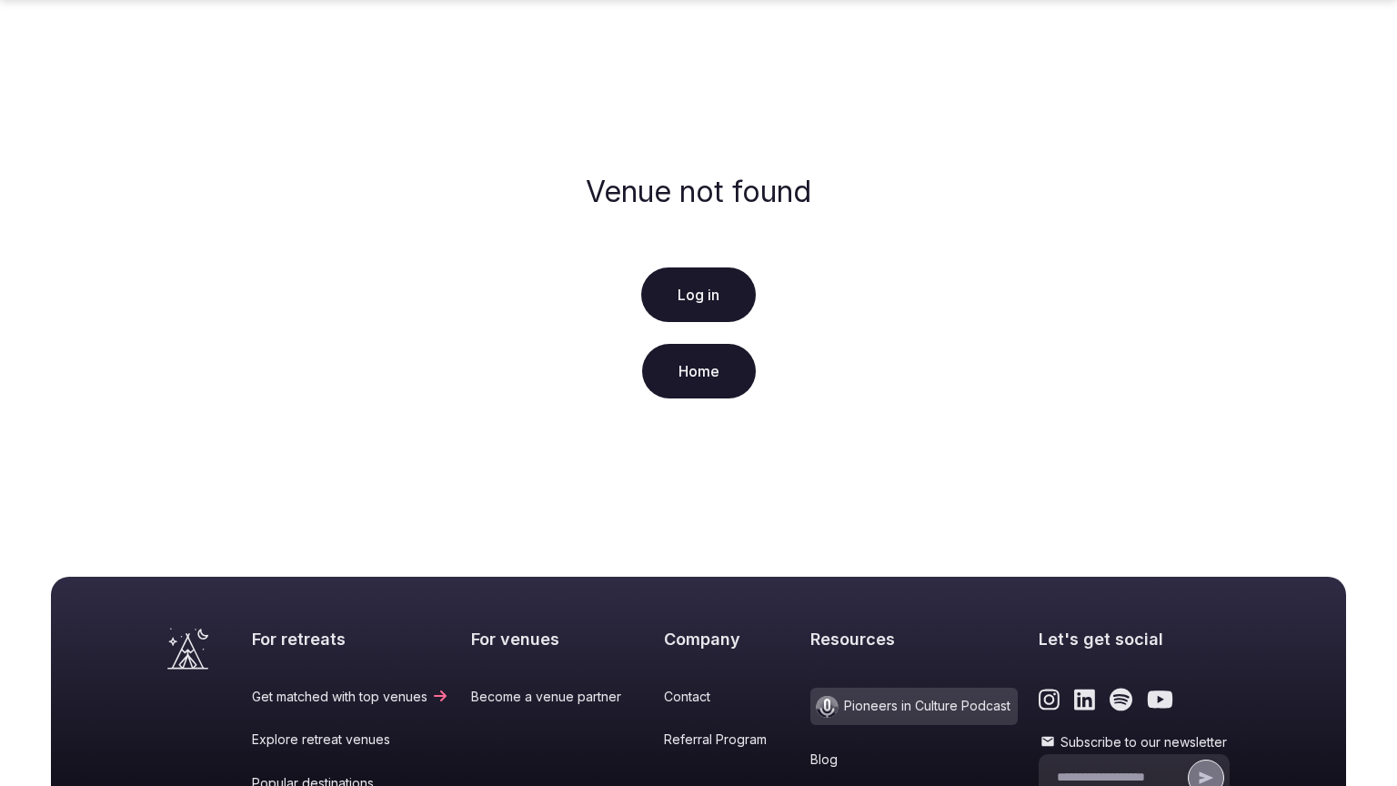
scroll to position [349, 0]
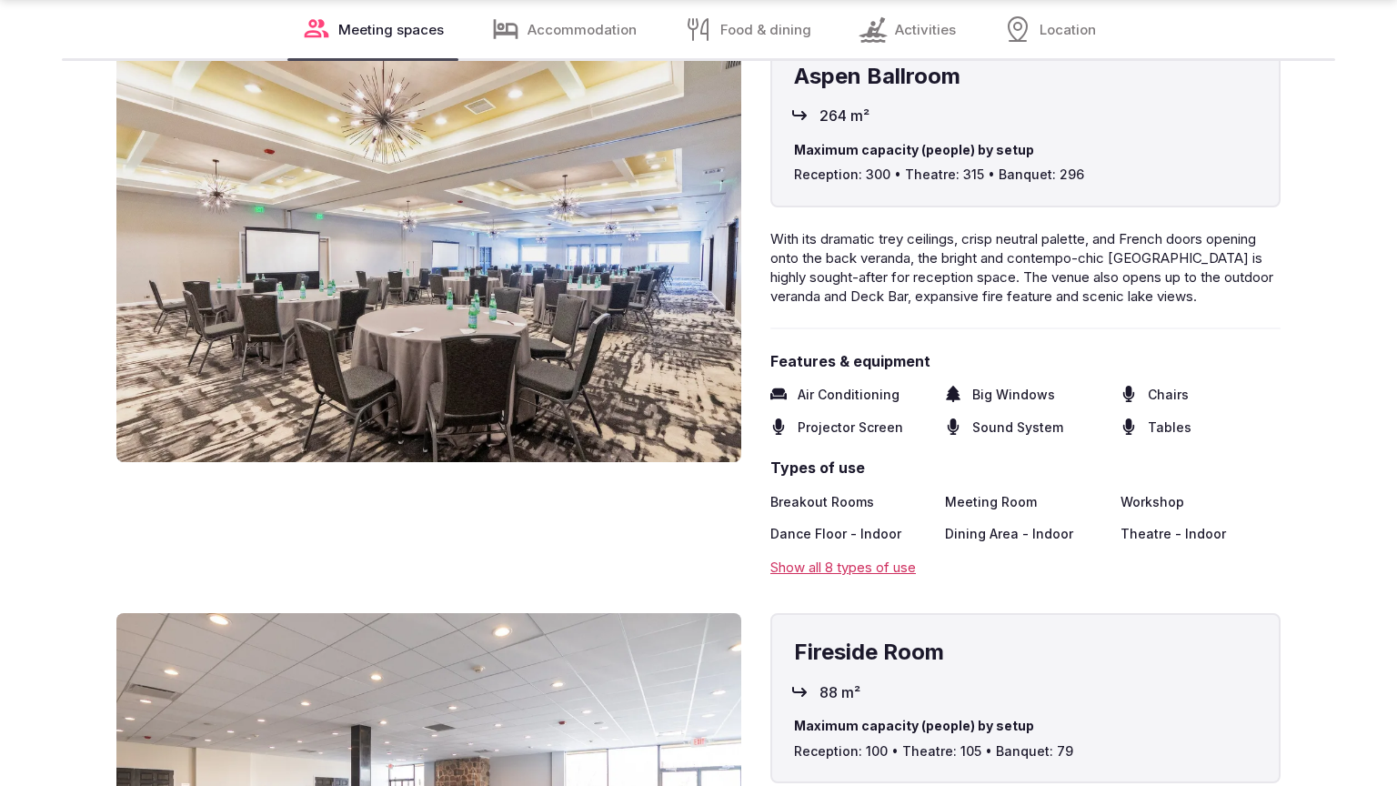
scroll to position [2874, 0]
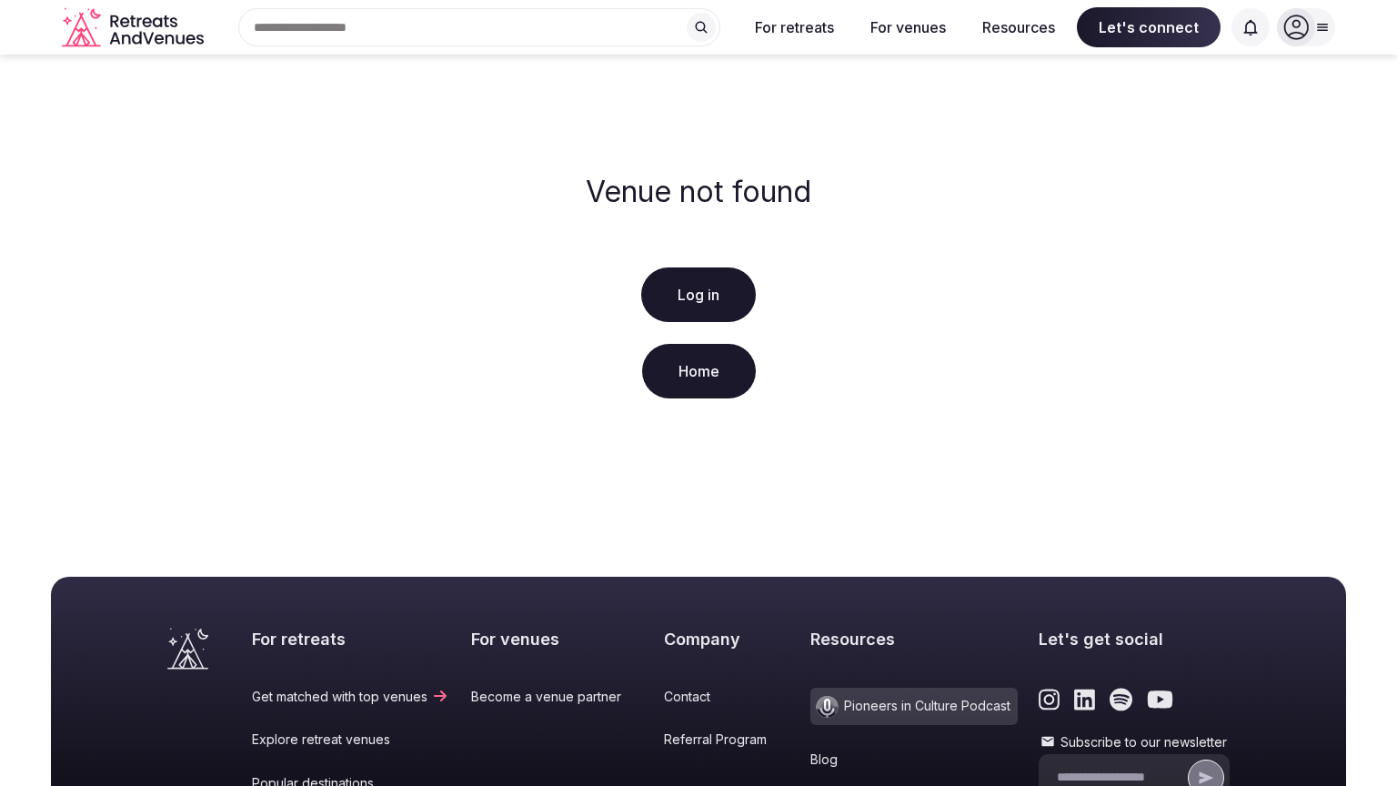
scroll to position [349, 0]
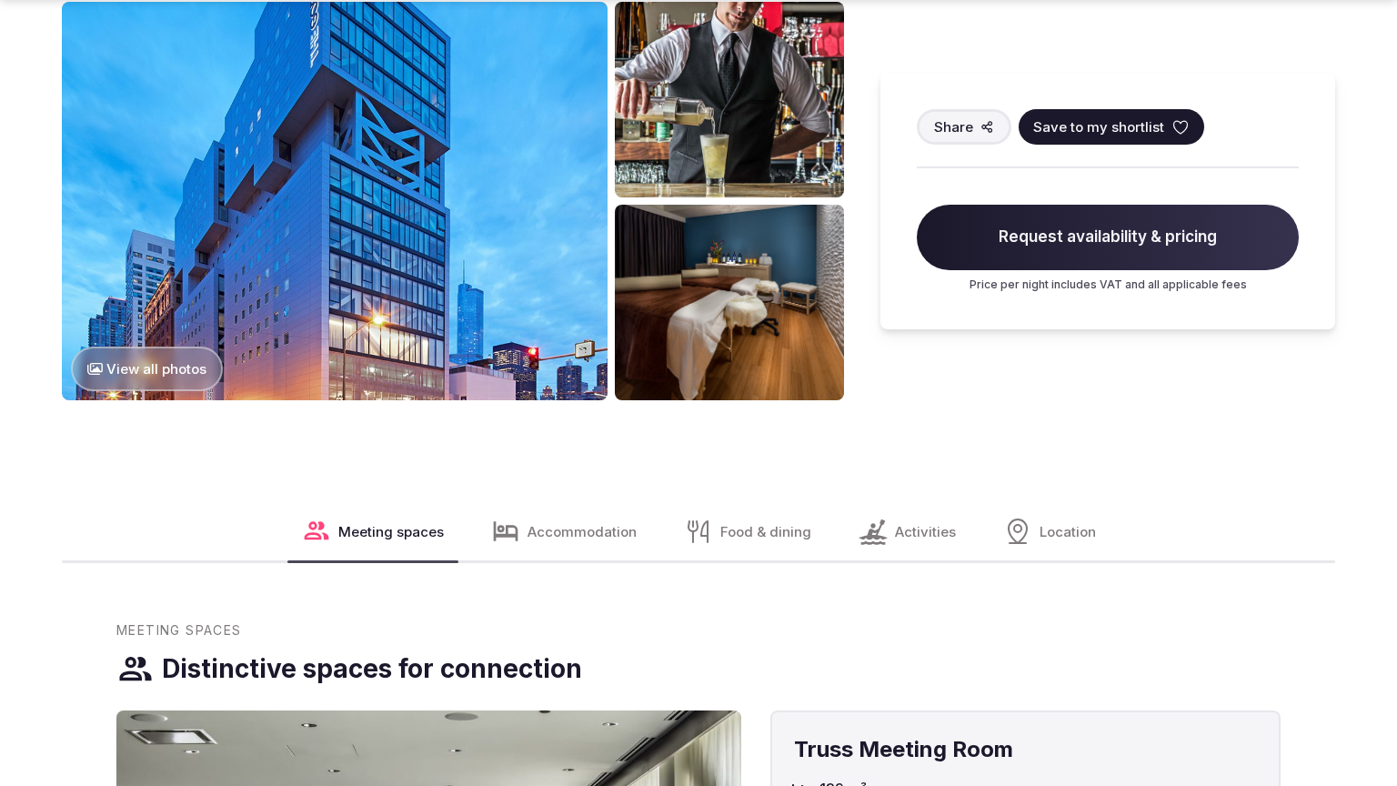
scroll to position [2188, 0]
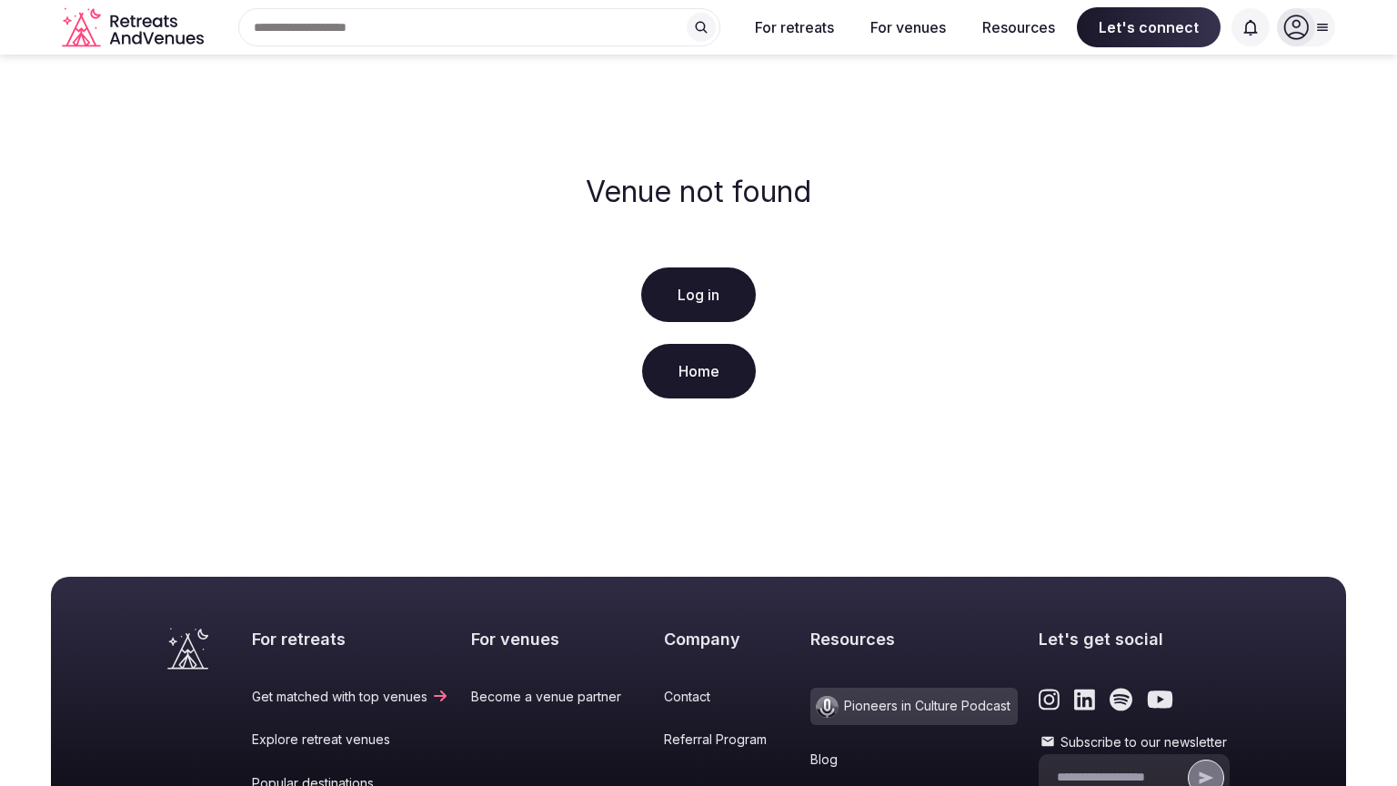
scroll to position [349, 0]
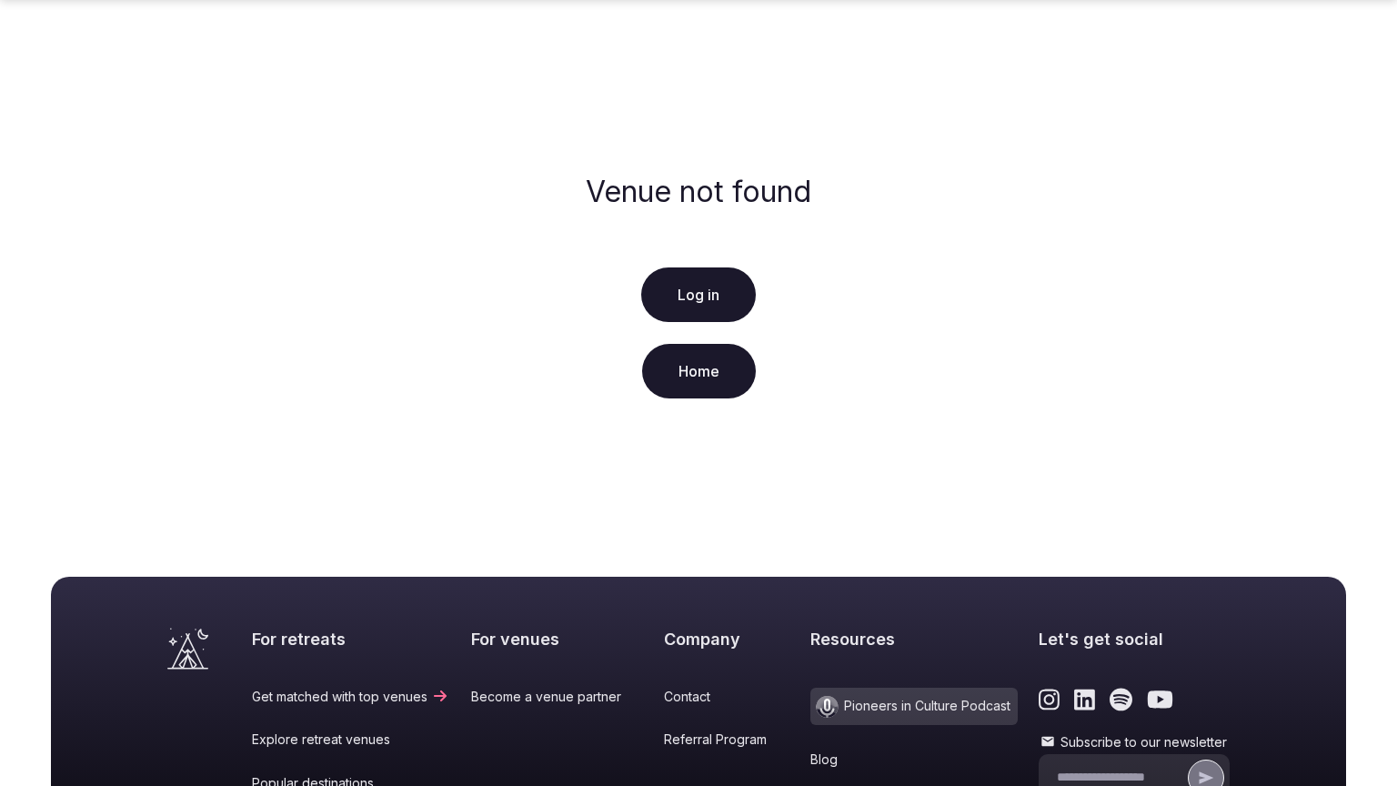
scroll to position [349, 0]
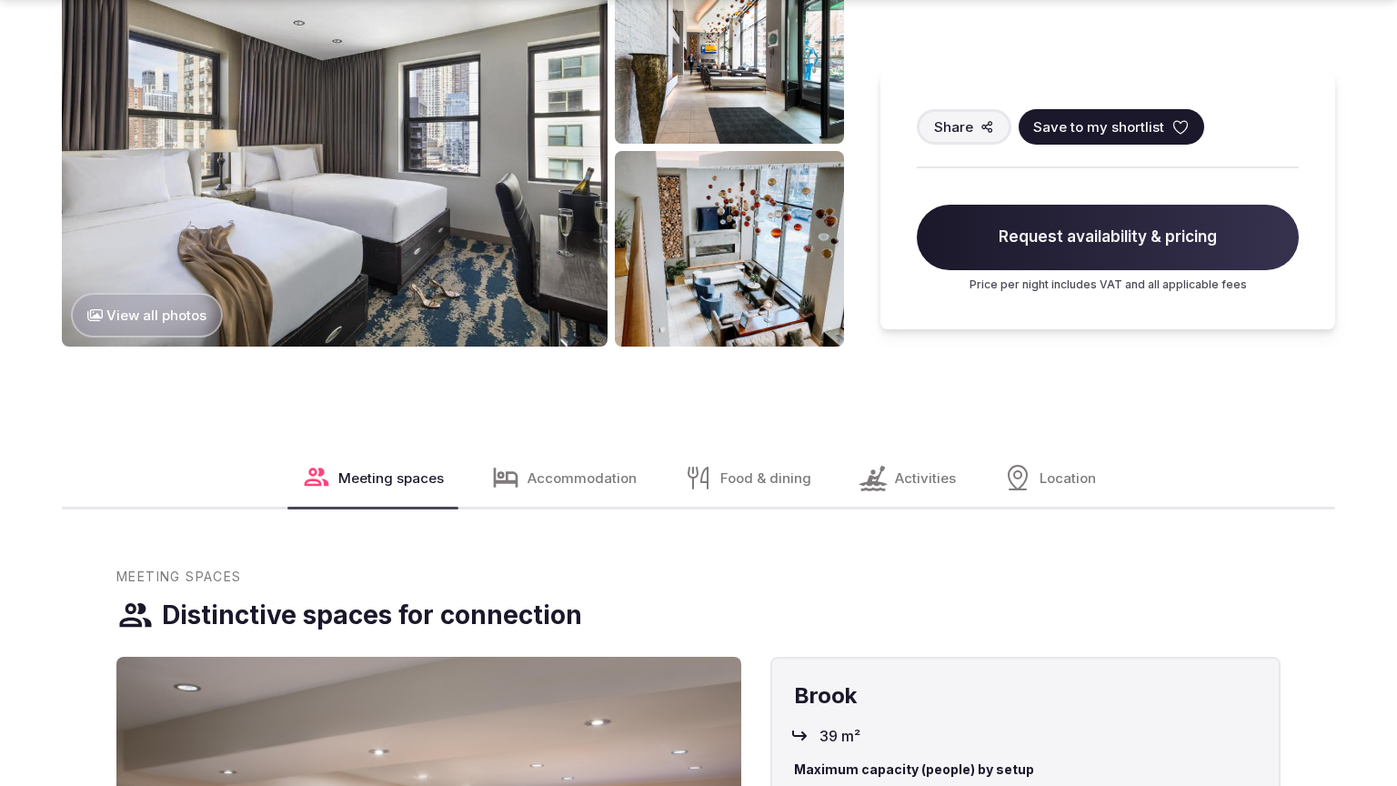
scroll to position [2188, 0]
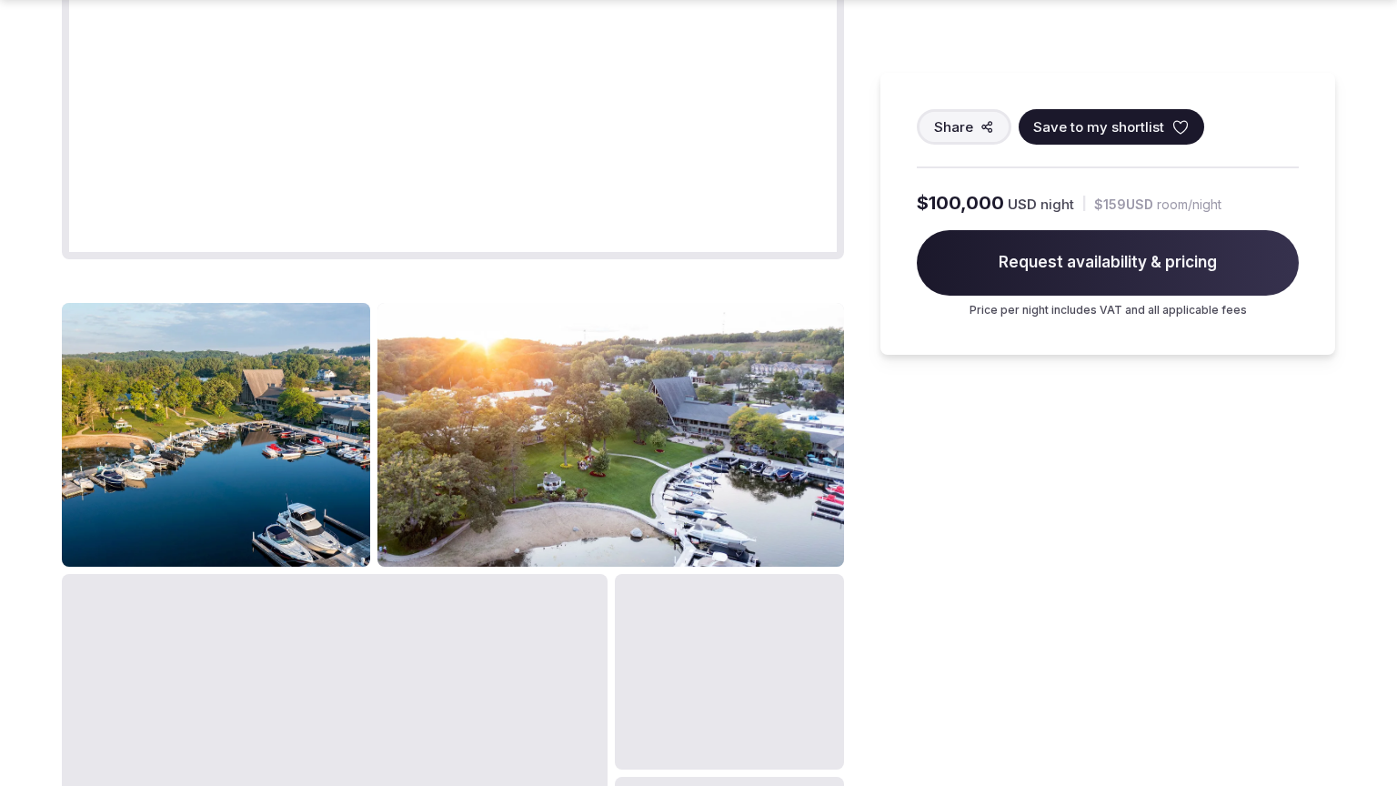
scroll to position [2188, 0]
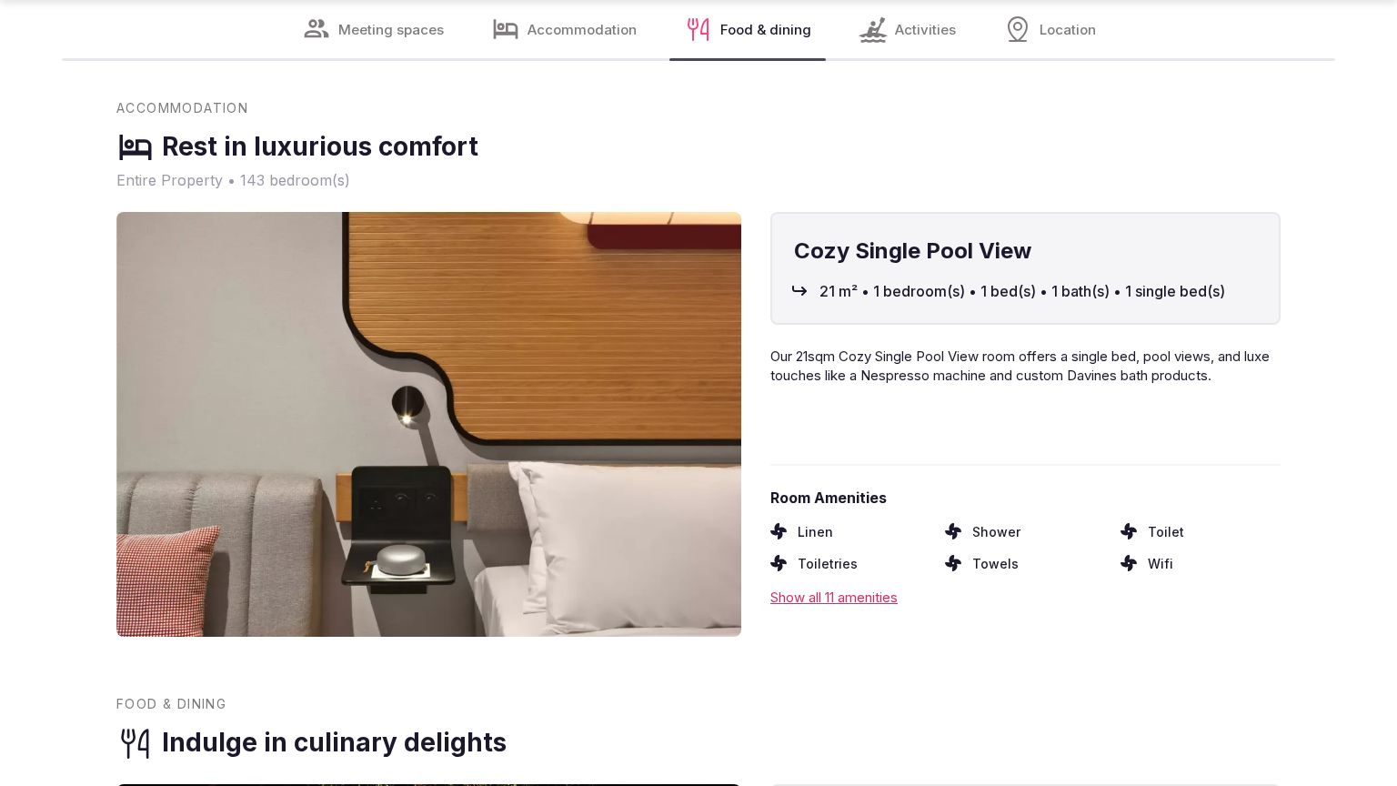
scroll to position [2759, 0]
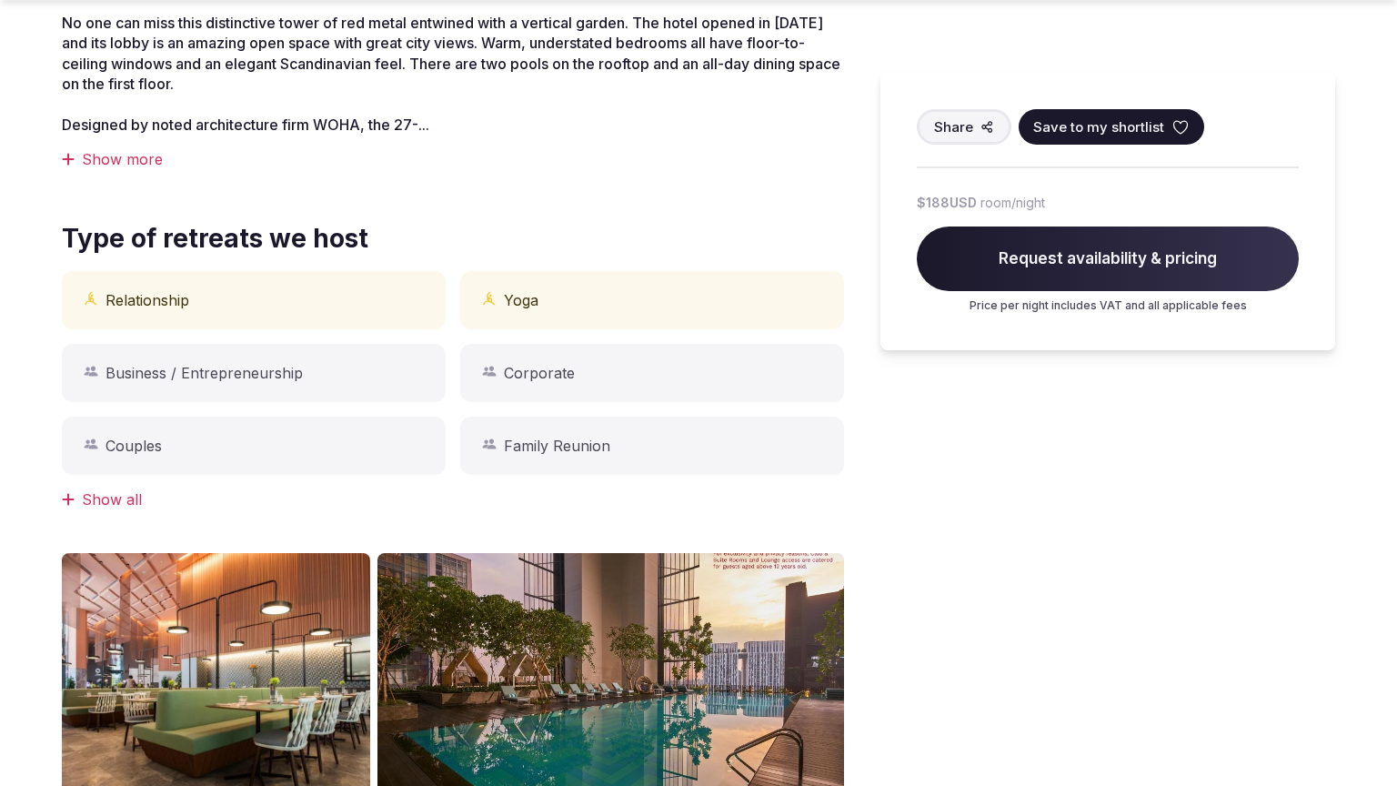
scroll to position [1440, 0]
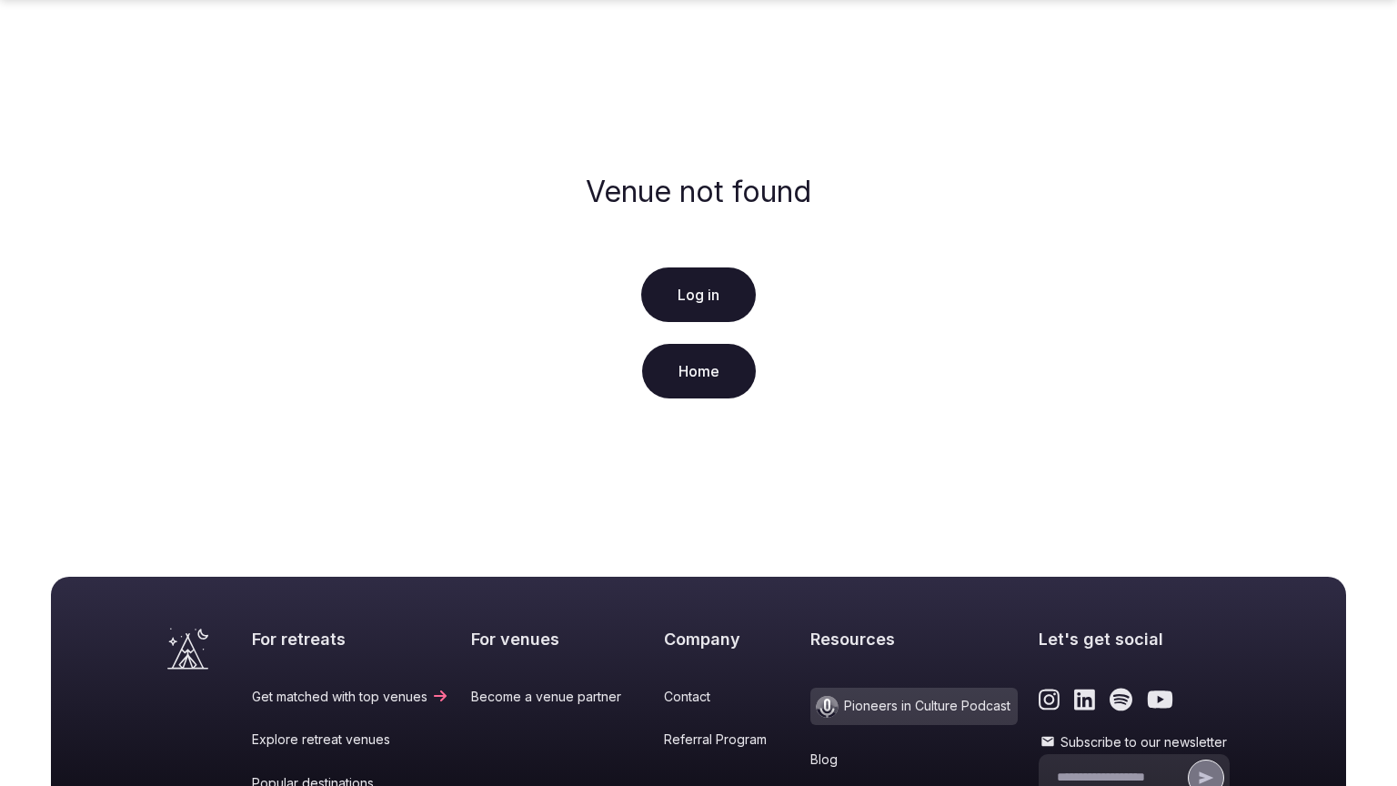
scroll to position [349, 0]
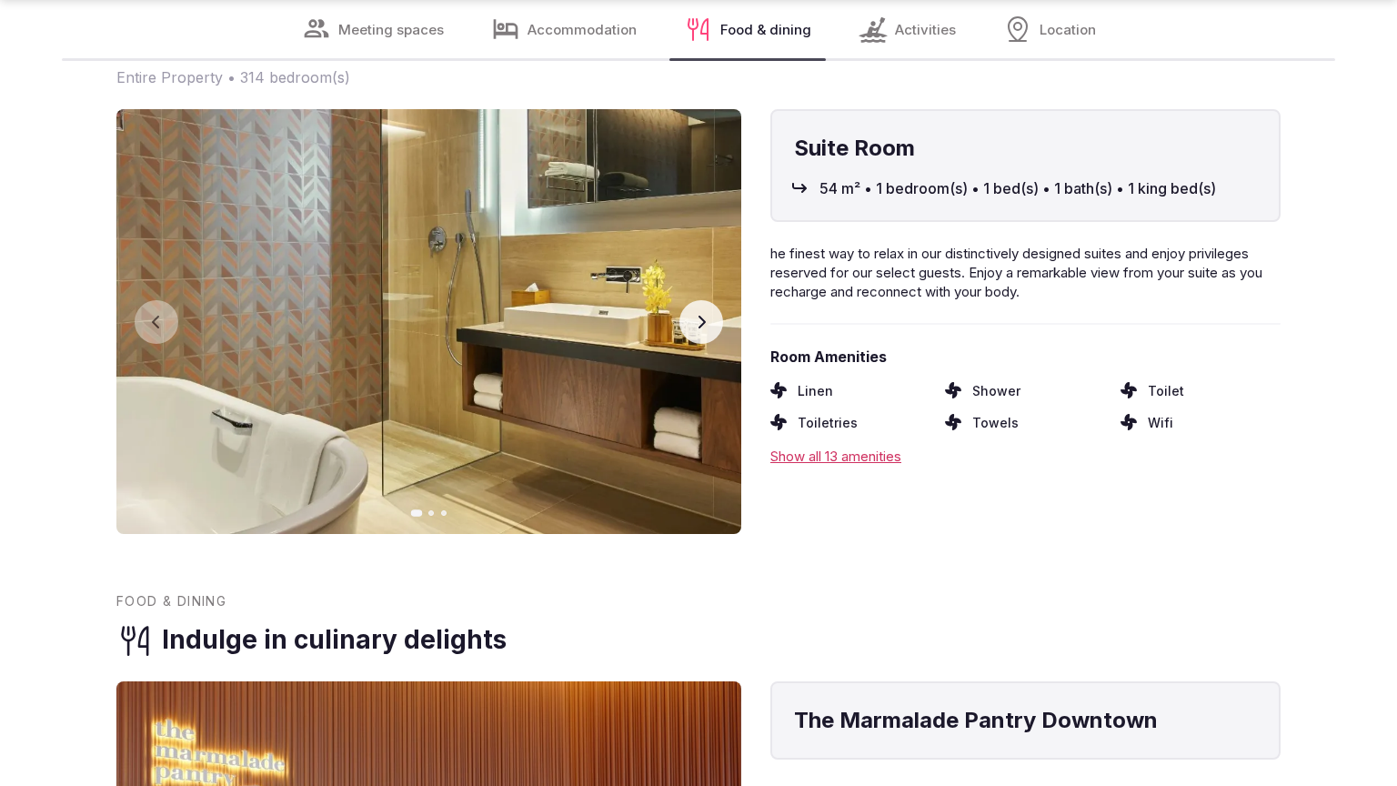
scroll to position [2813, 0]
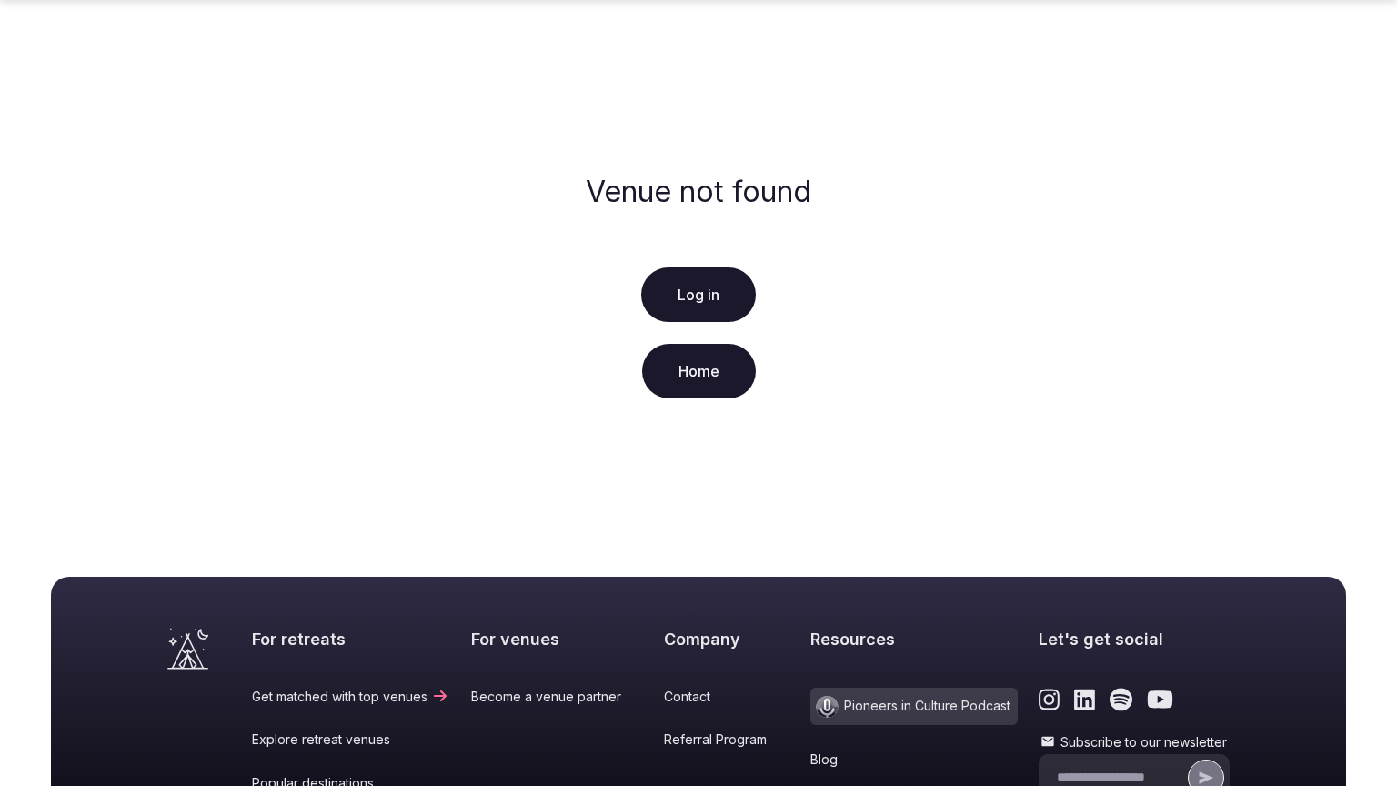
scroll to position [349, 0]
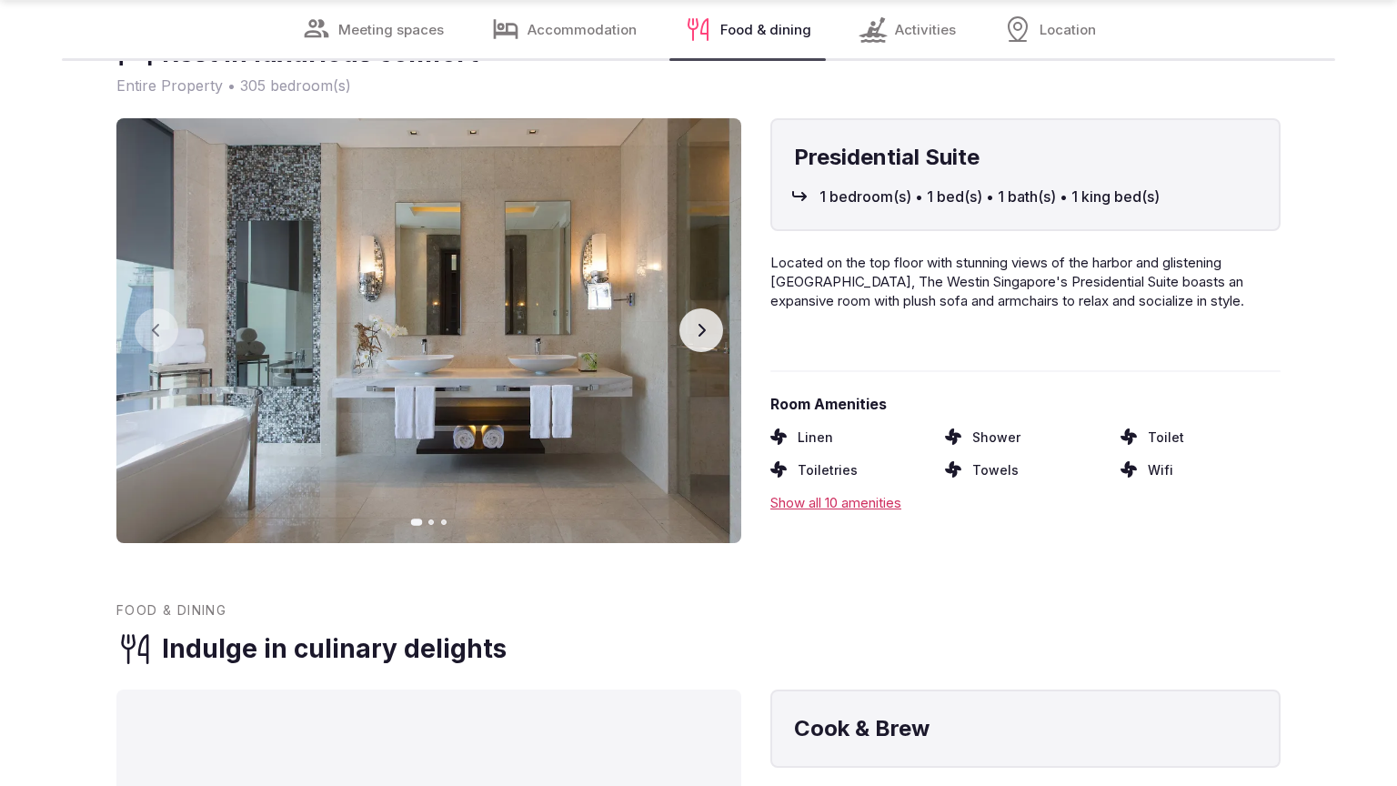
scroll to position [2813, 0]
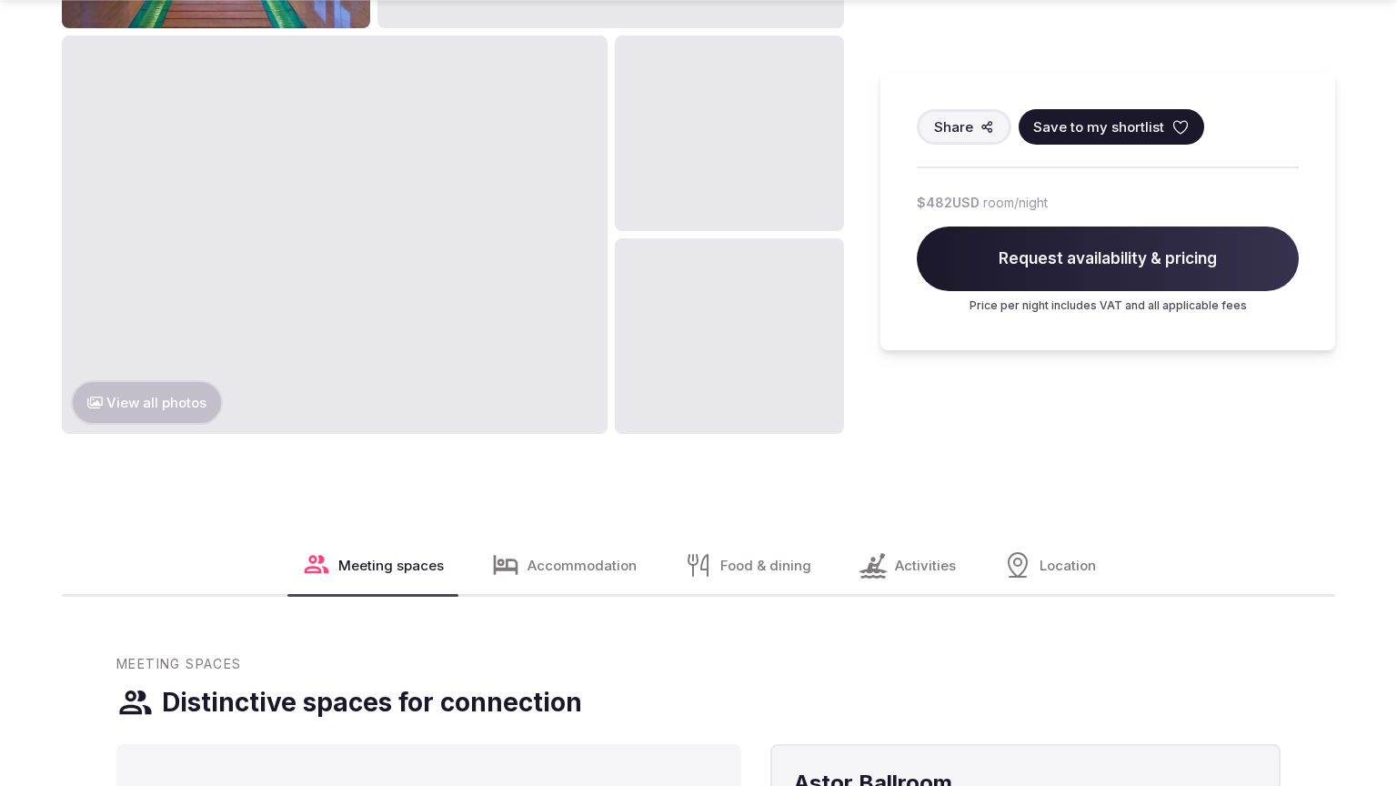
scroll to position [2188, 0]
